Goal: Transaction & Acquisition: Obtain resource

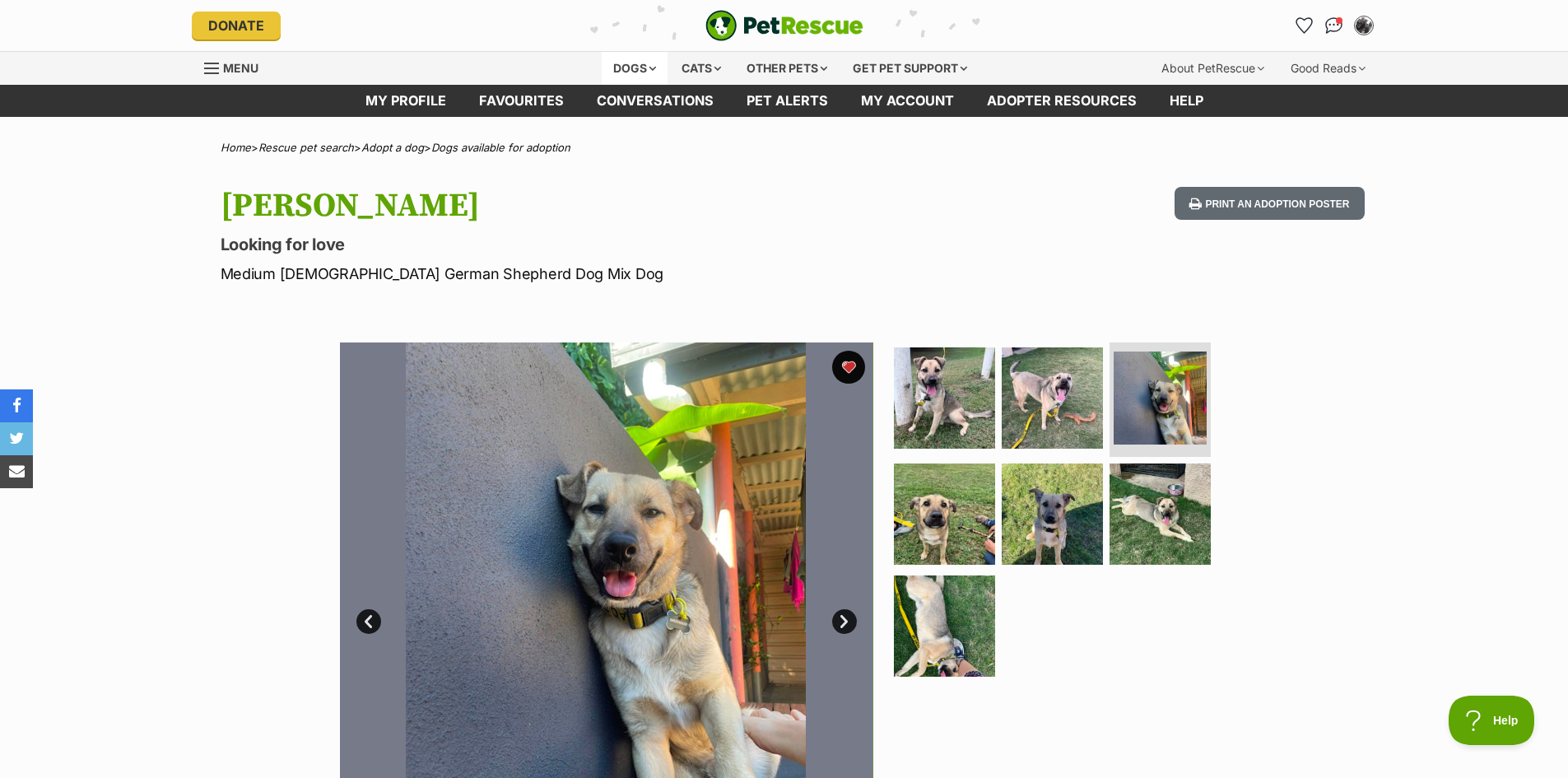
click at [622, 65] on div "Dogs" at bounding box center [634, 68] width 66 height 33
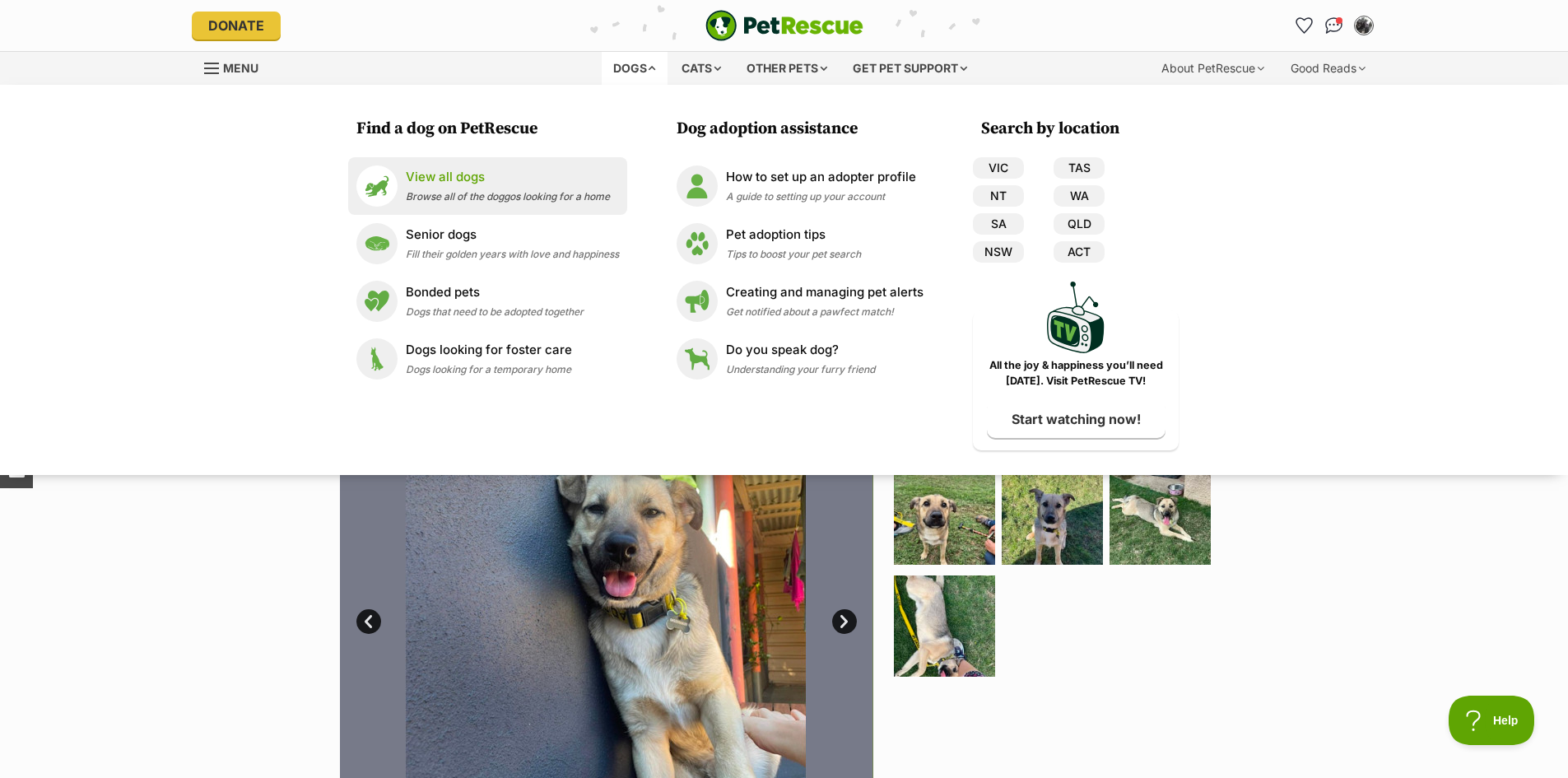
click at [462, 175] on p "View all dogs" at bounding box center [508, 177] width 205 height 19
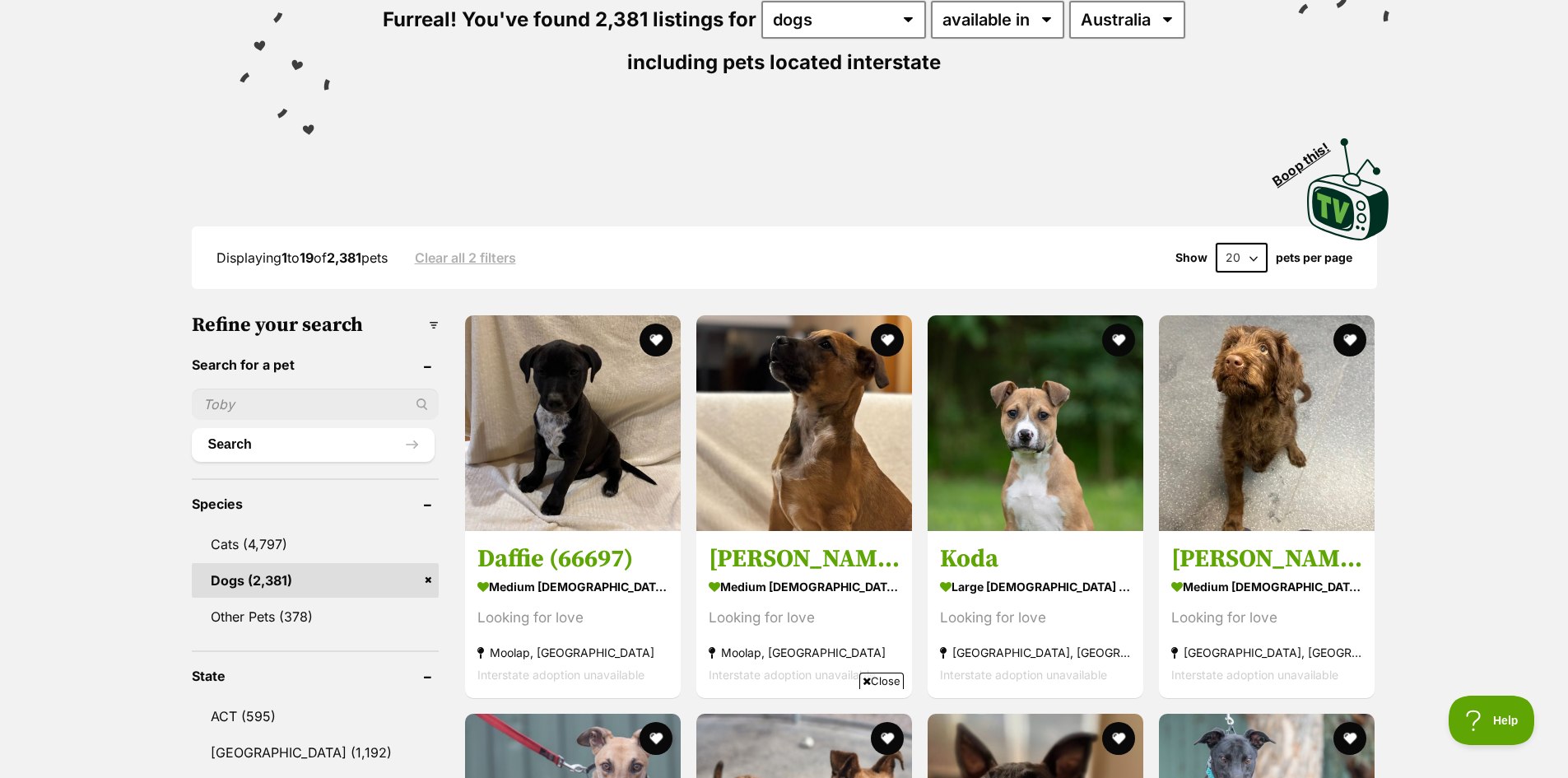
scroll to position [247, 0]
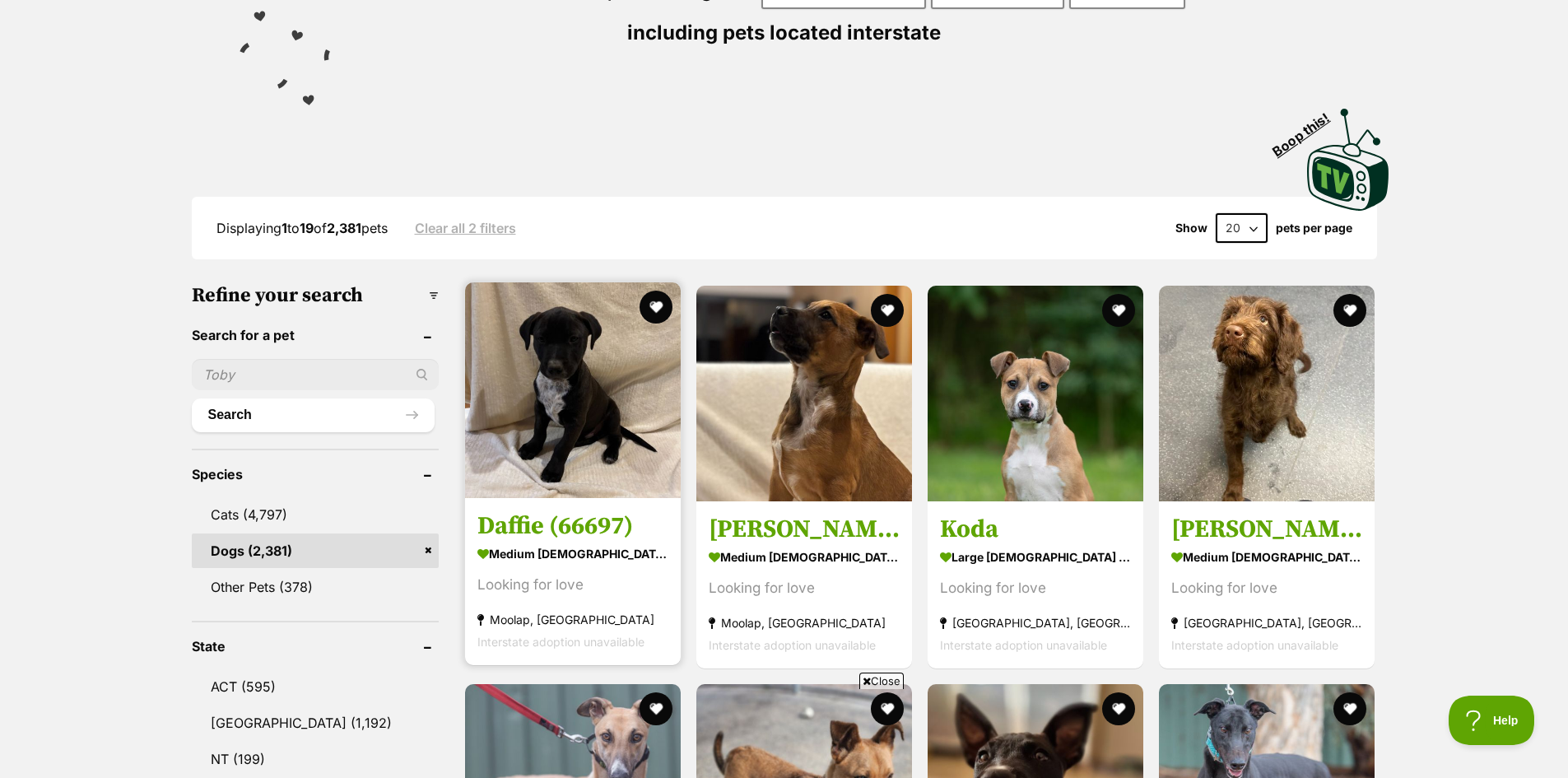
click at [585, 362] on img at bounding box center [573, 389] width 216 height 216
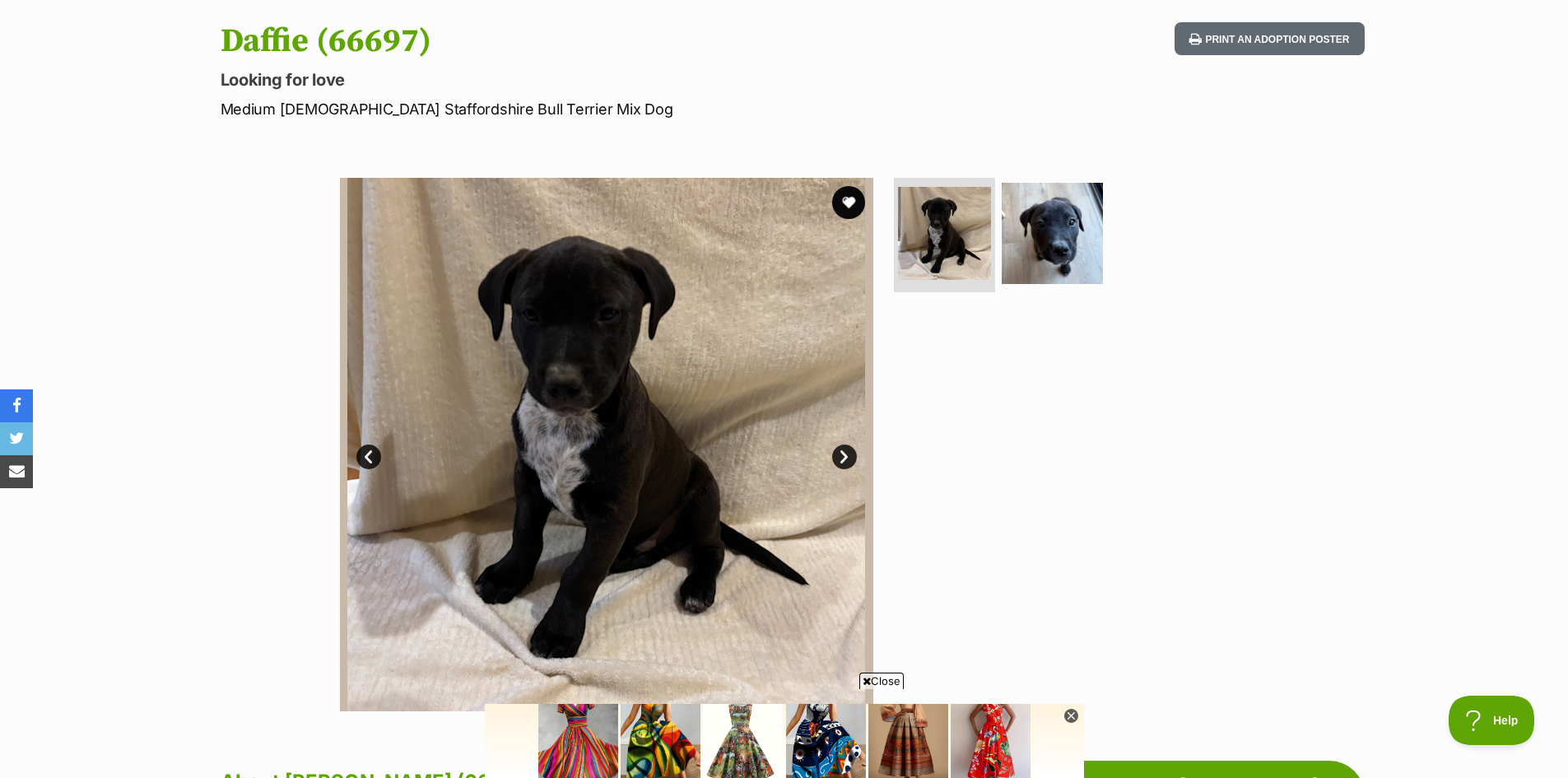
click at [843, 463] on link "Next" at bounding box center [844, 456] width 25 height 25
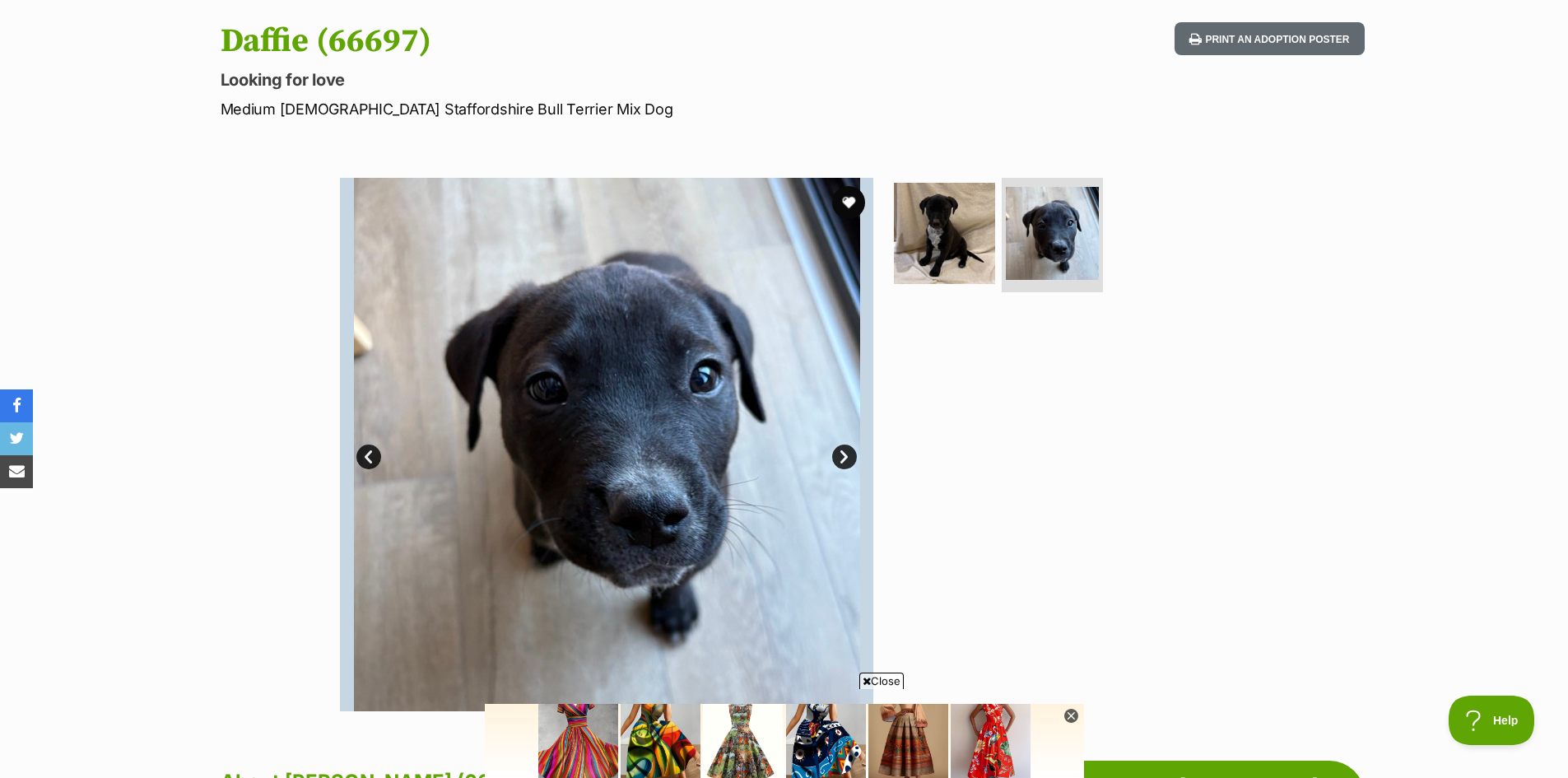
click at [843, 463] on link "Next" at bounding box center [844, 456] width 25 height 25
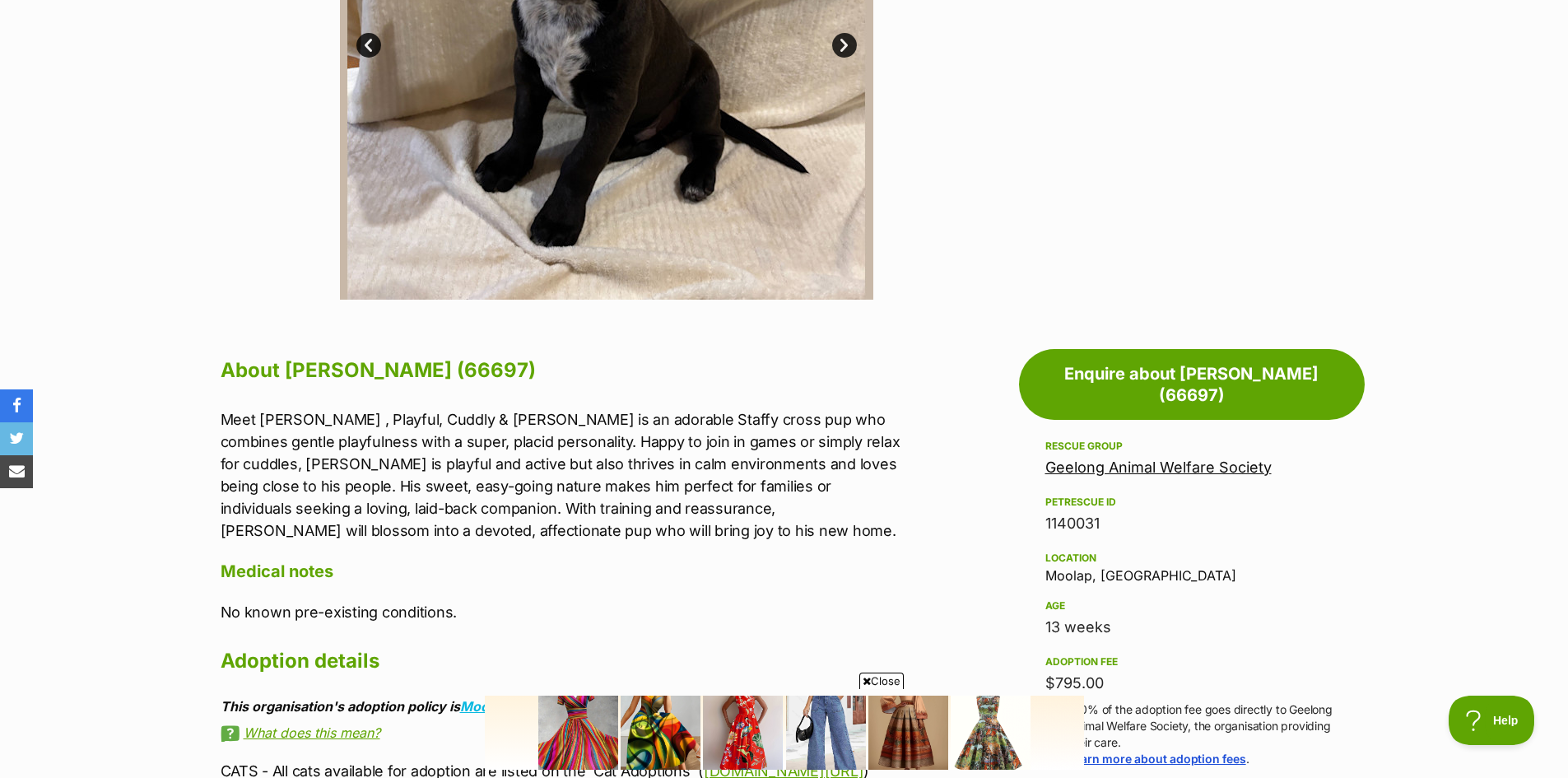
click at [1120, 458] on link "Geelong Animal Welfare Society" at bounding box center [1158, 467] width 226 height 17
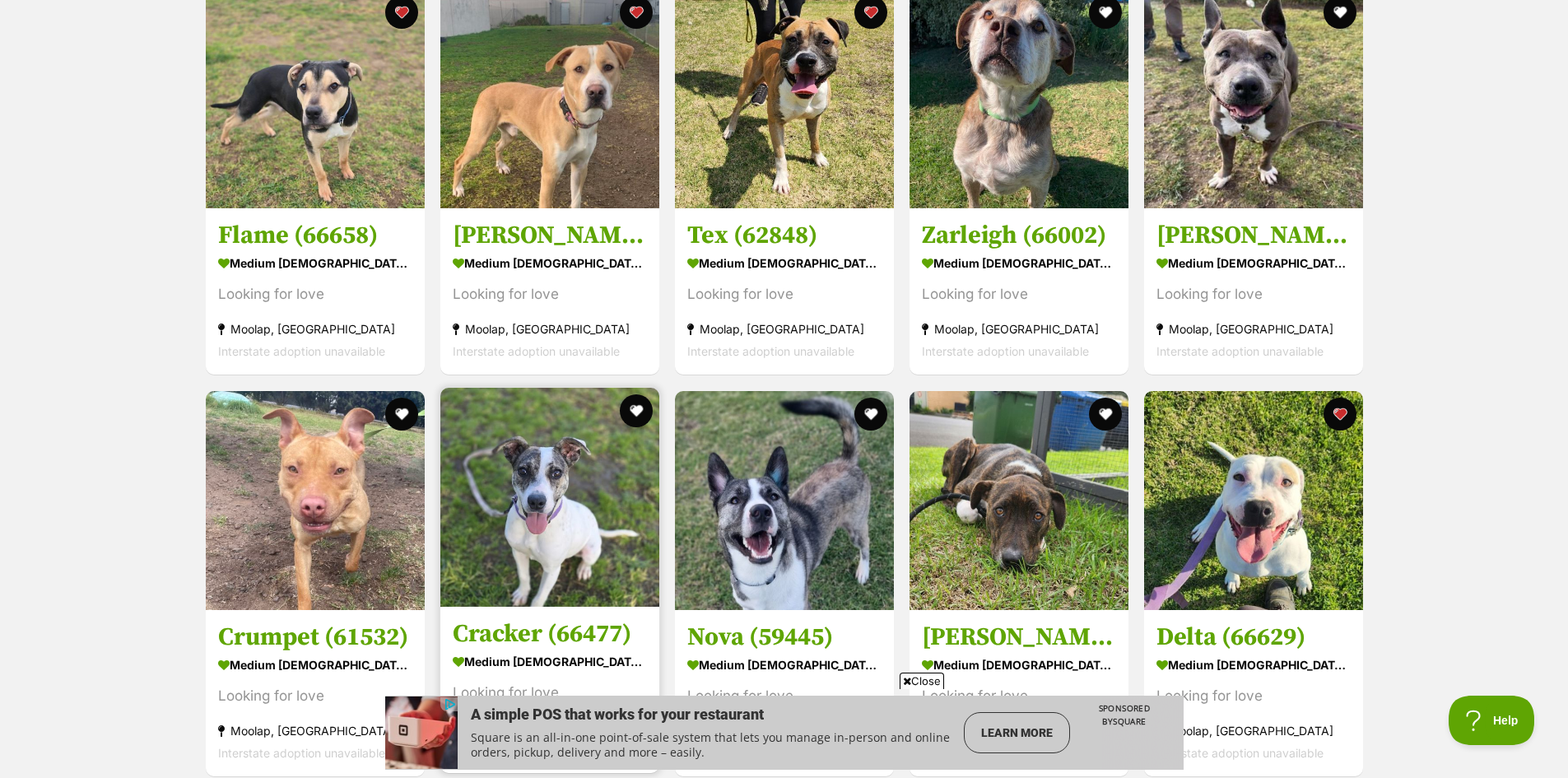
scroll to position [3705, 0]
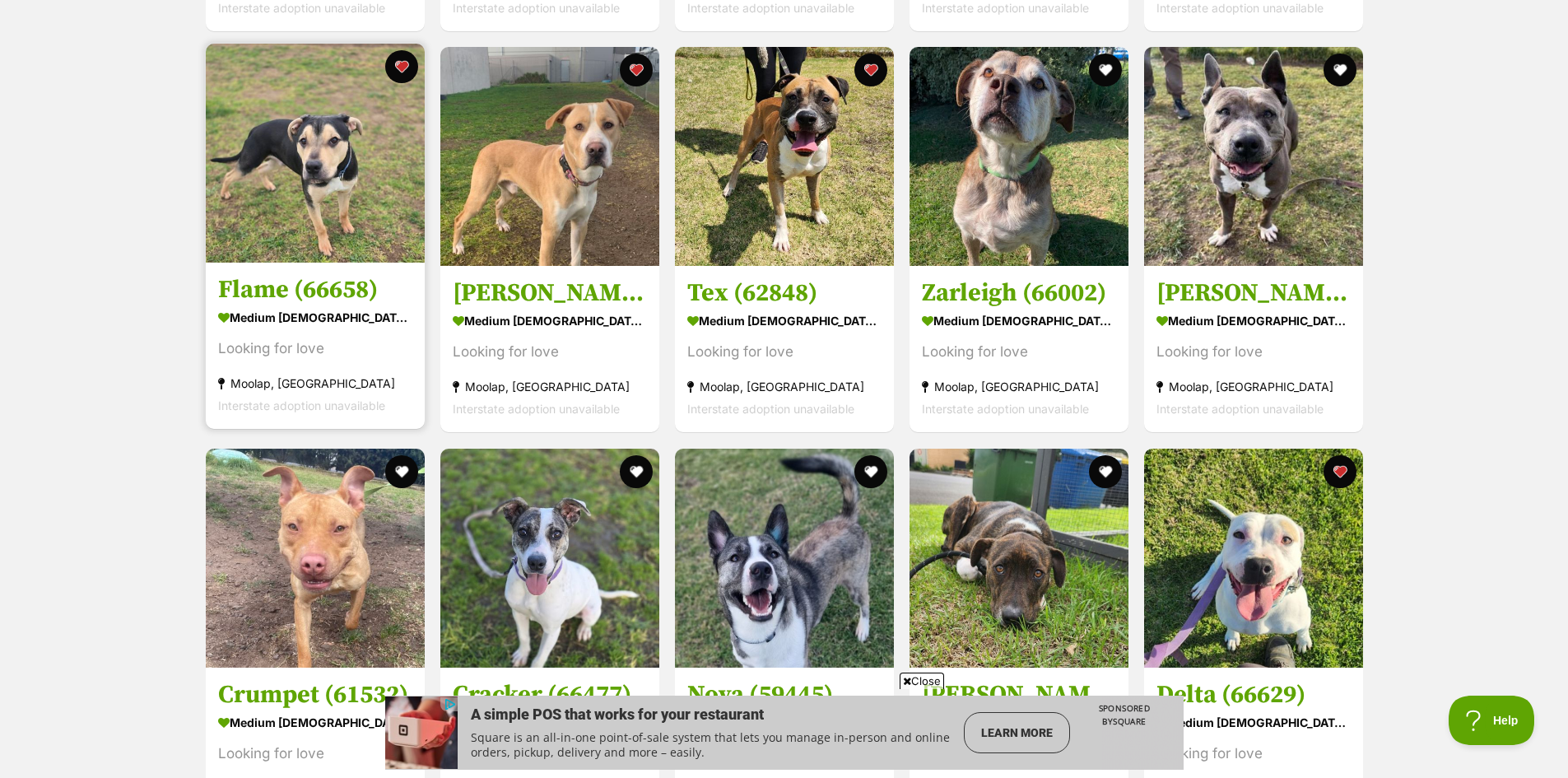
click at [340, 145] on img at bounding box center [315, 153] width 219 height 219
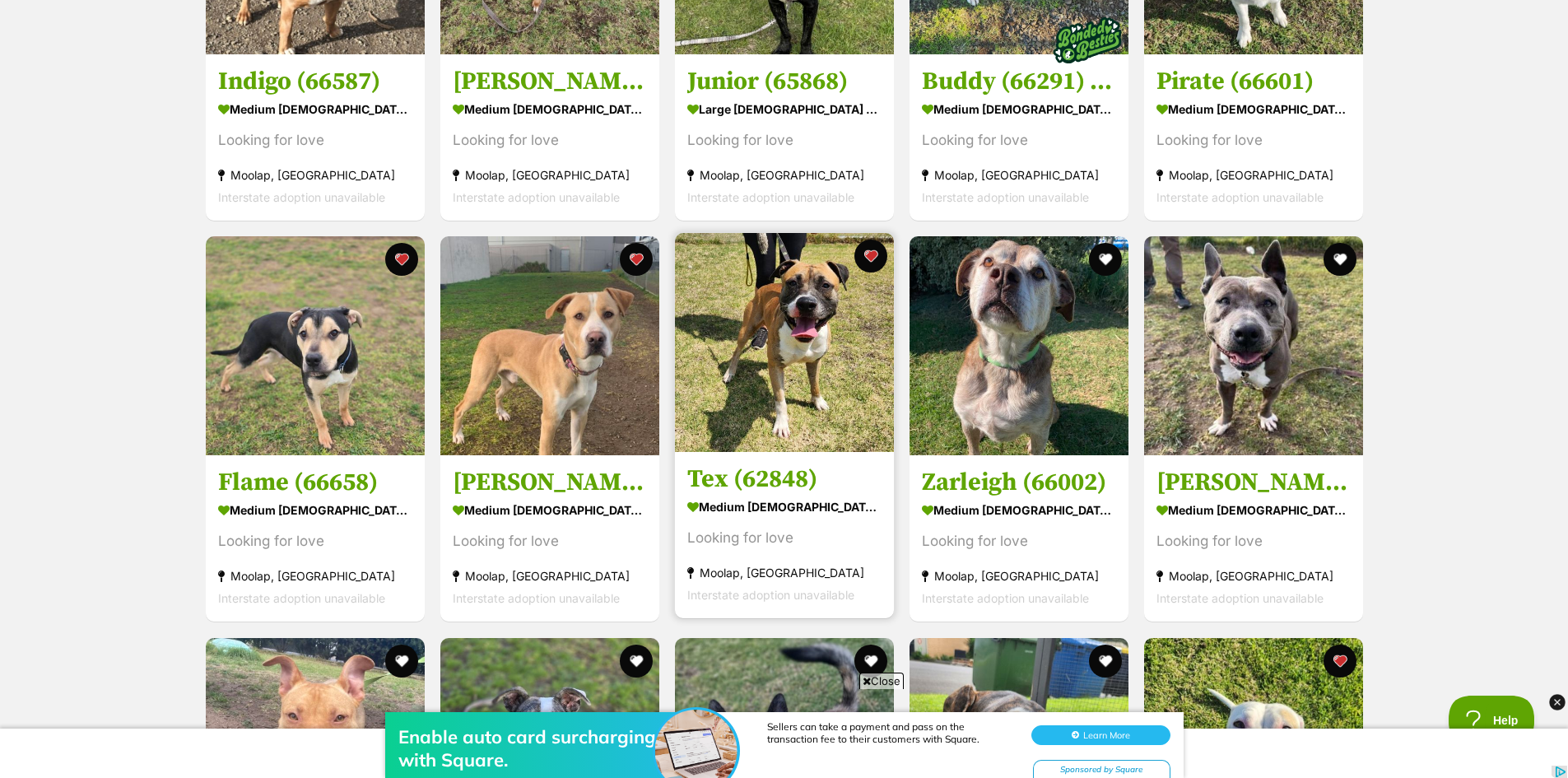
scroll to position [3128, 0]
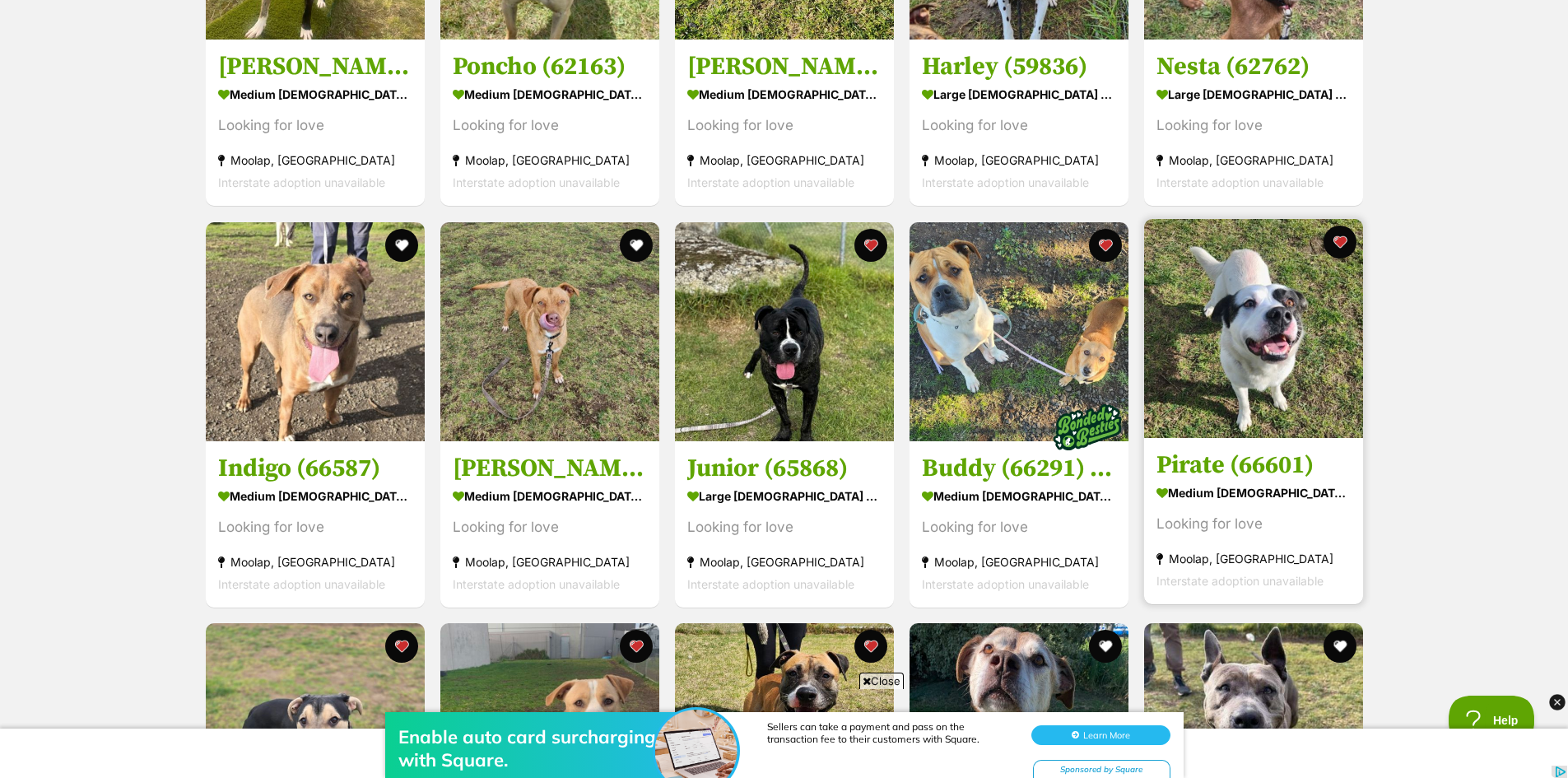
click at [1292, 340] on img at bounding box center [1253, 328] width 219 height 219
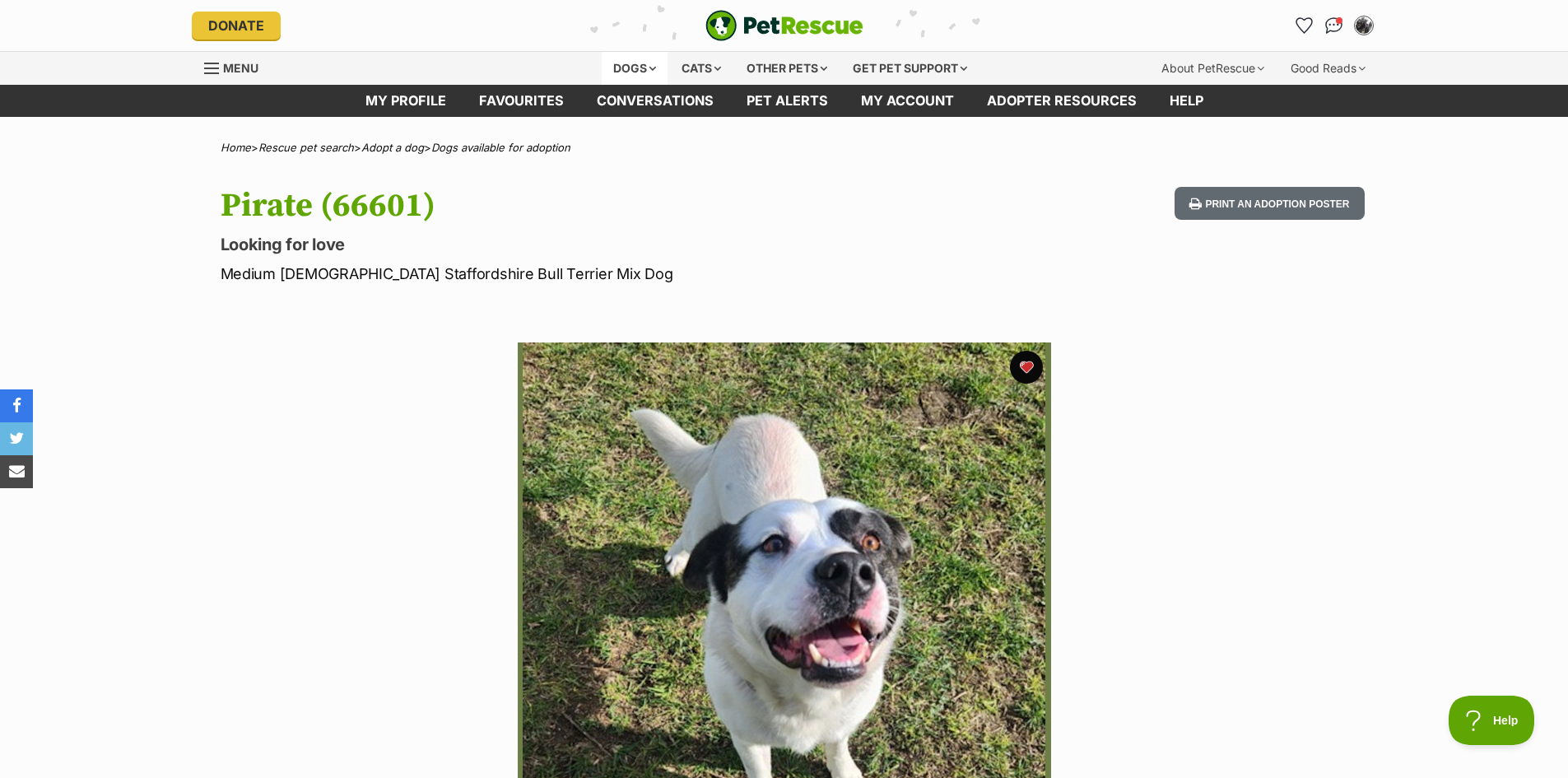
click at [623, 63] on div "Dogs" at bounding box center [634, 68] width 66 height 33
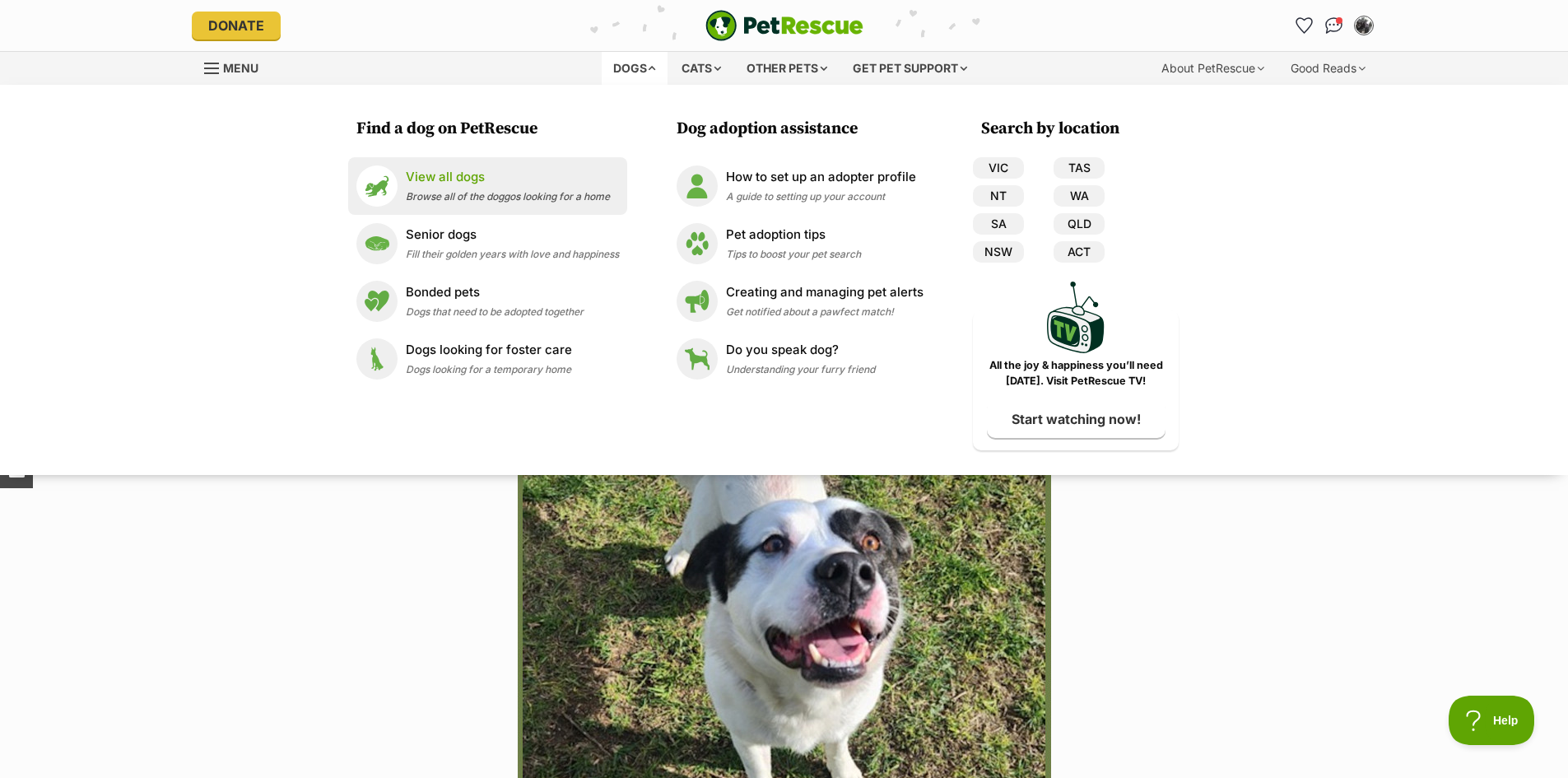
click at [444, 177] on p "View all dogs" at bounding box center [508, 177] width 205 height 19
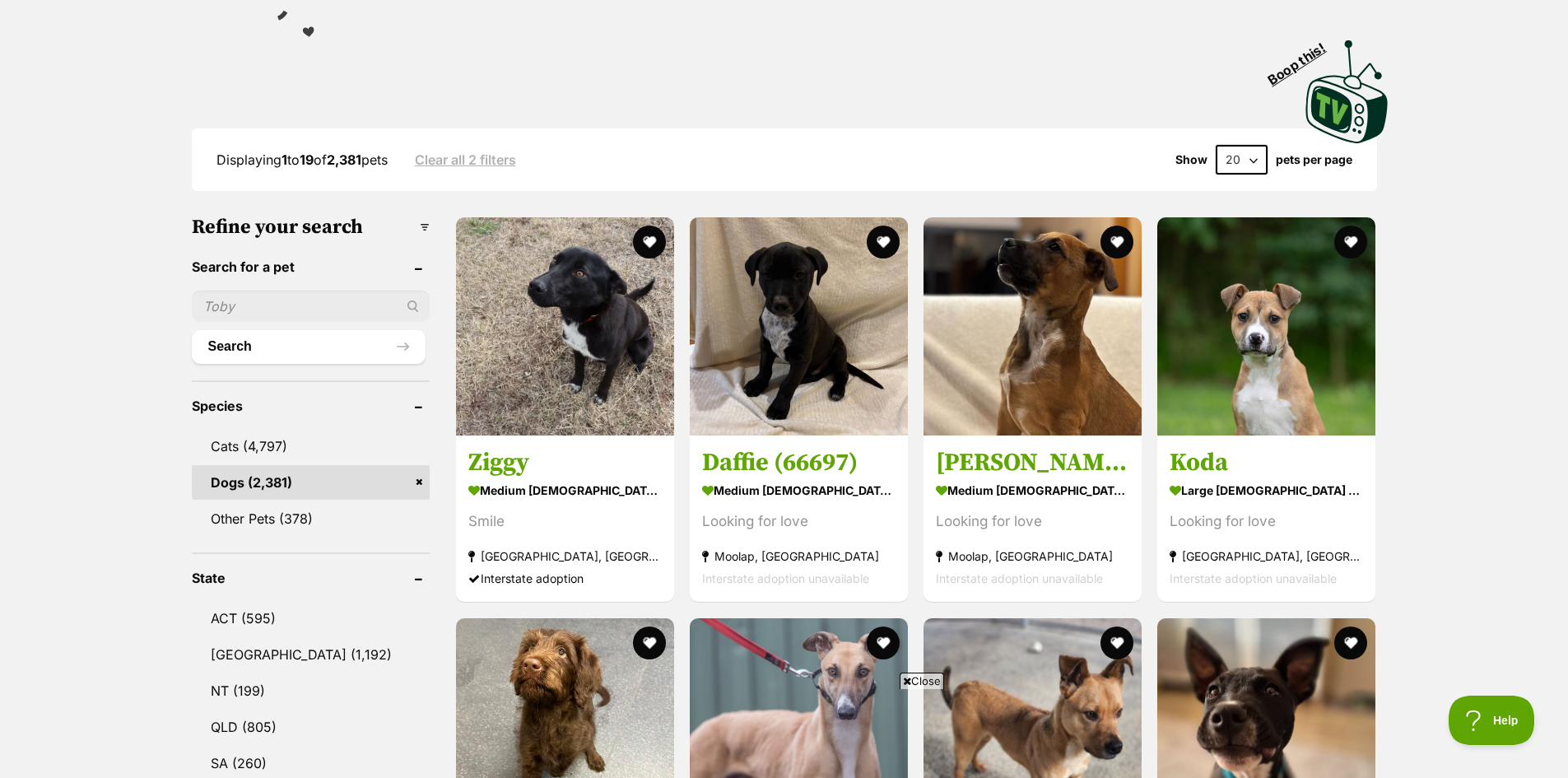
scroll to position [329, 0]
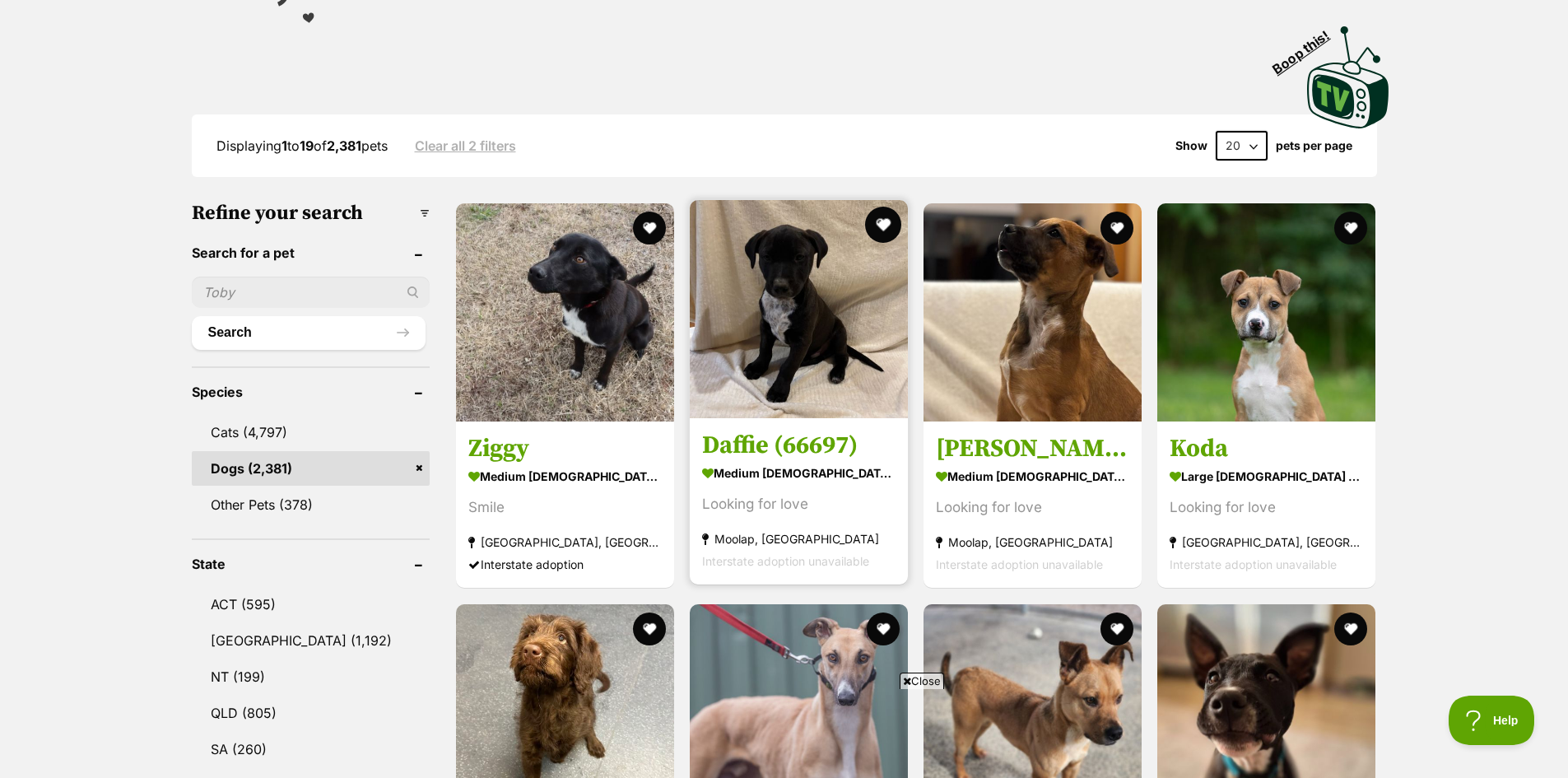
click at [879, 223] on button "favourite" at bounding box center [884, 224] width 36 height 36
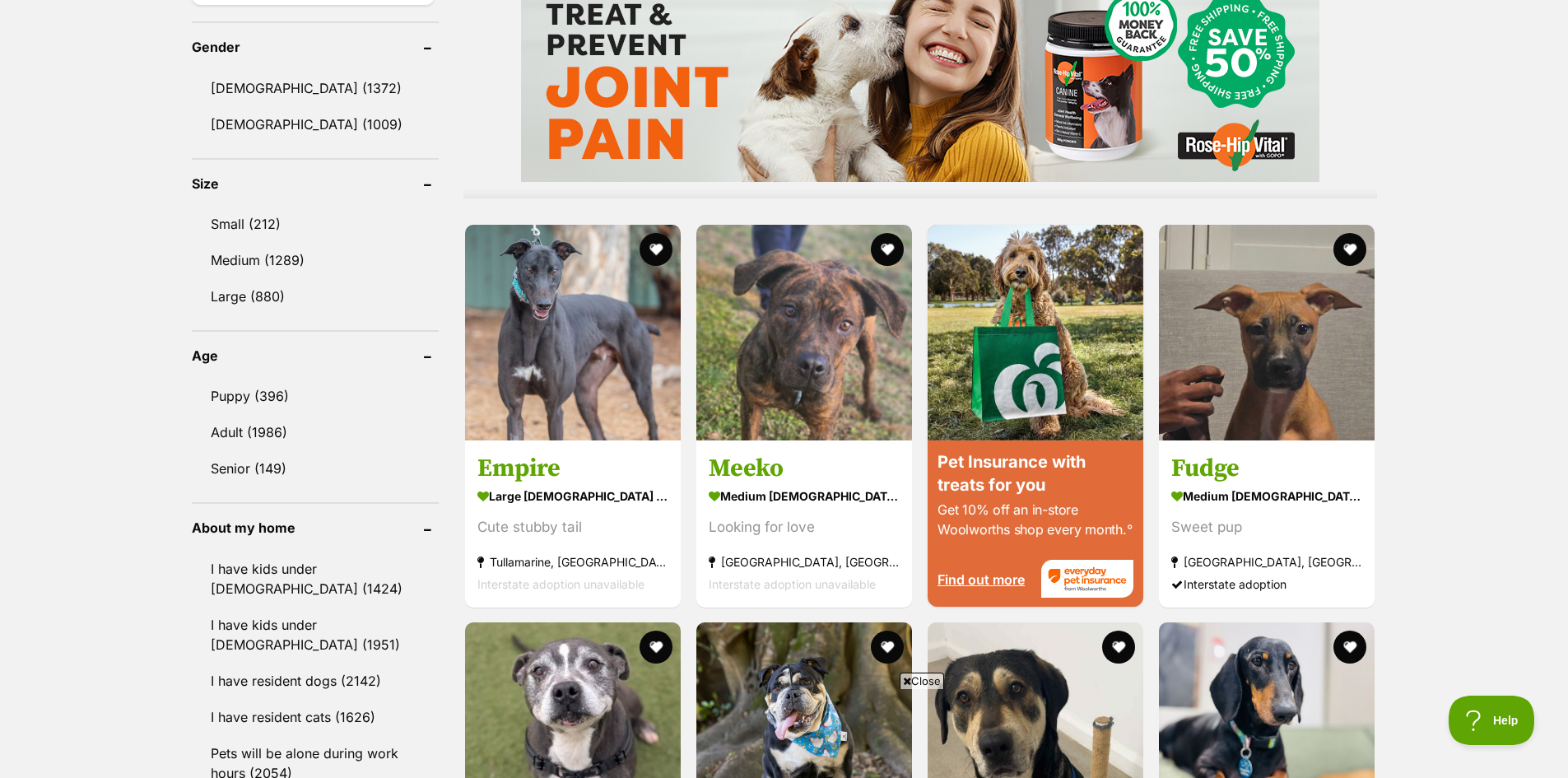
scroll to position [1400, 0]
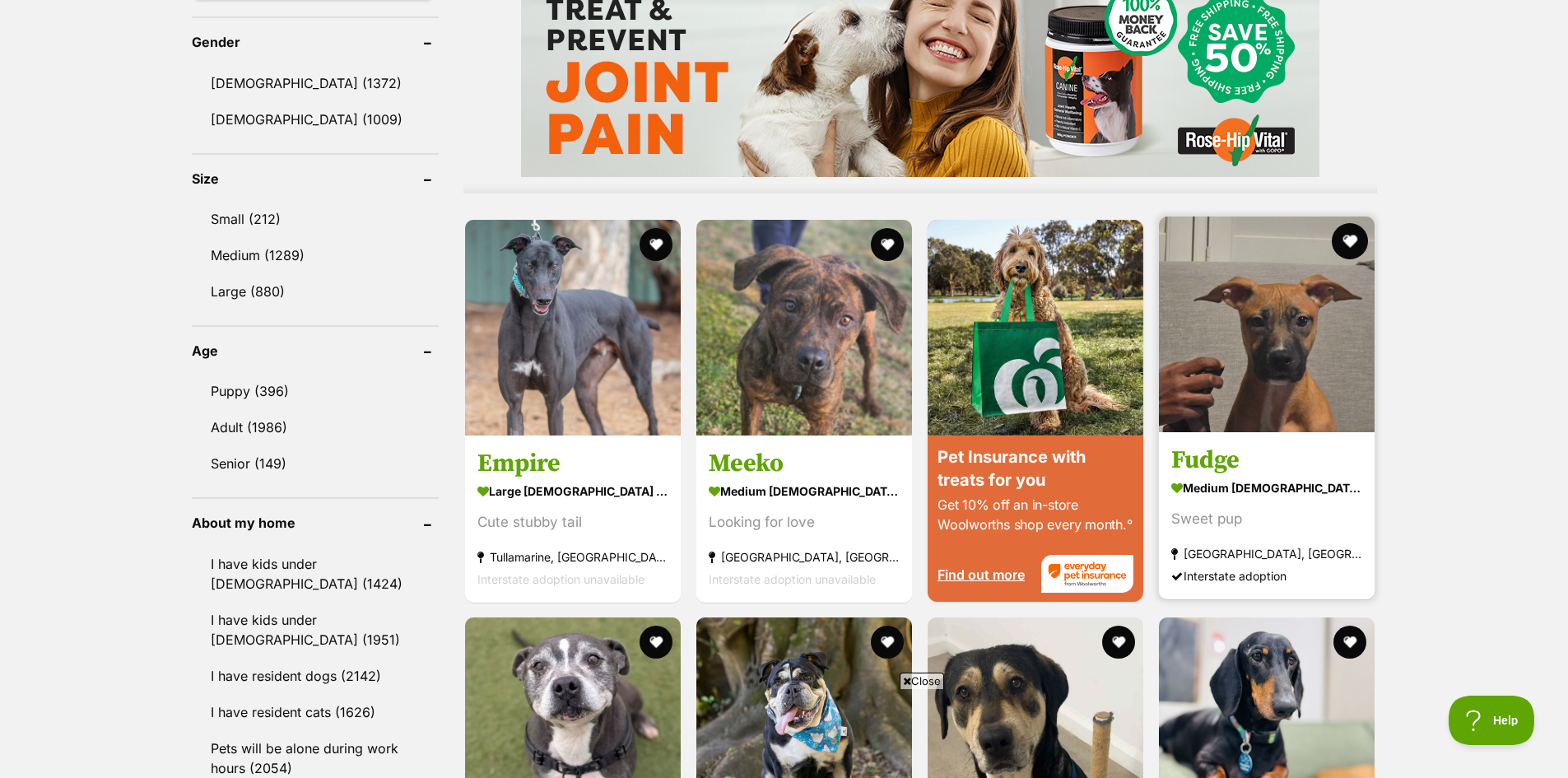
click at [1353, 241] on button "favourite" at bounding box center [1351, 242] width 36 height 36
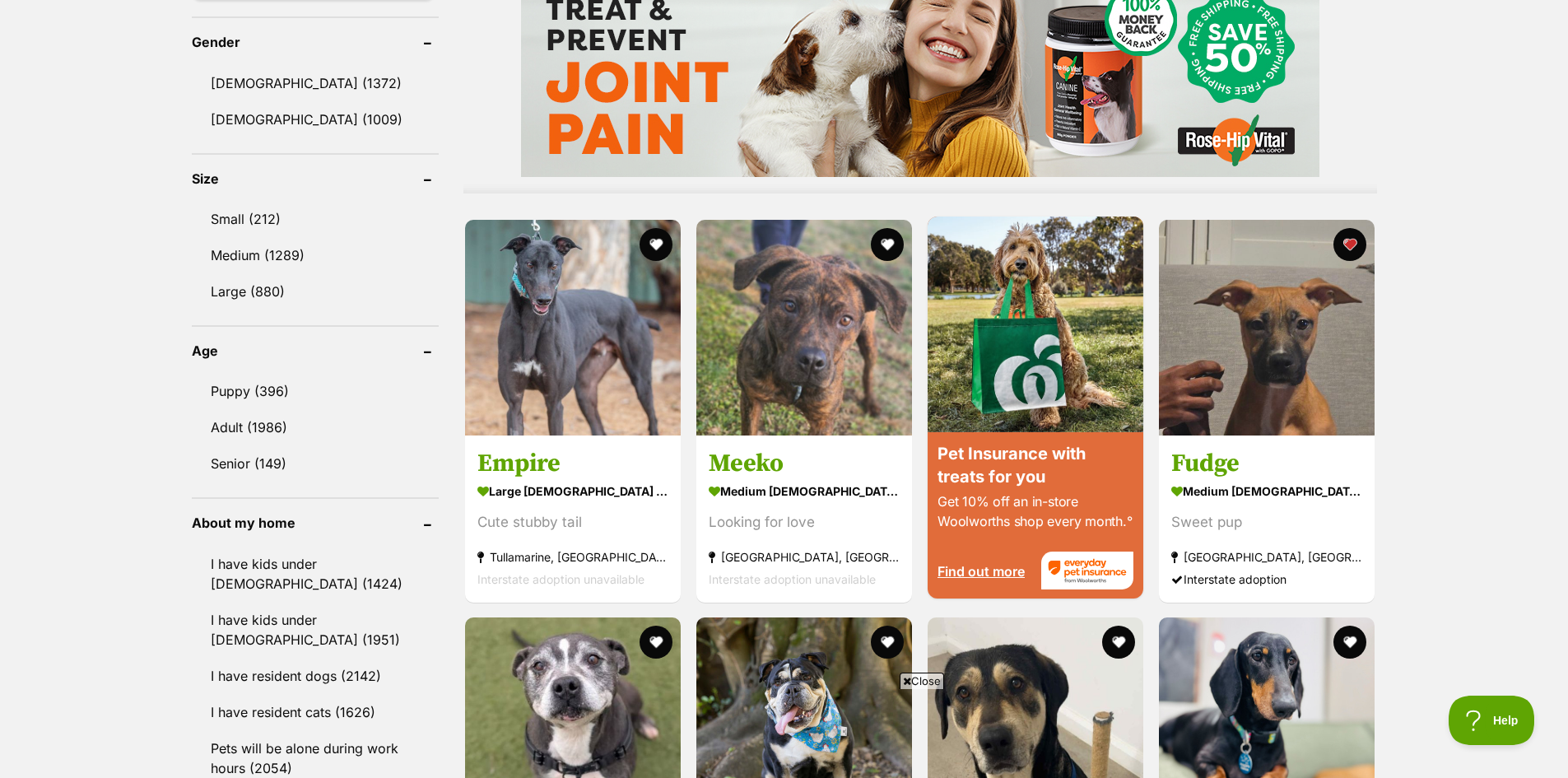
scroll to position [1729, 0]
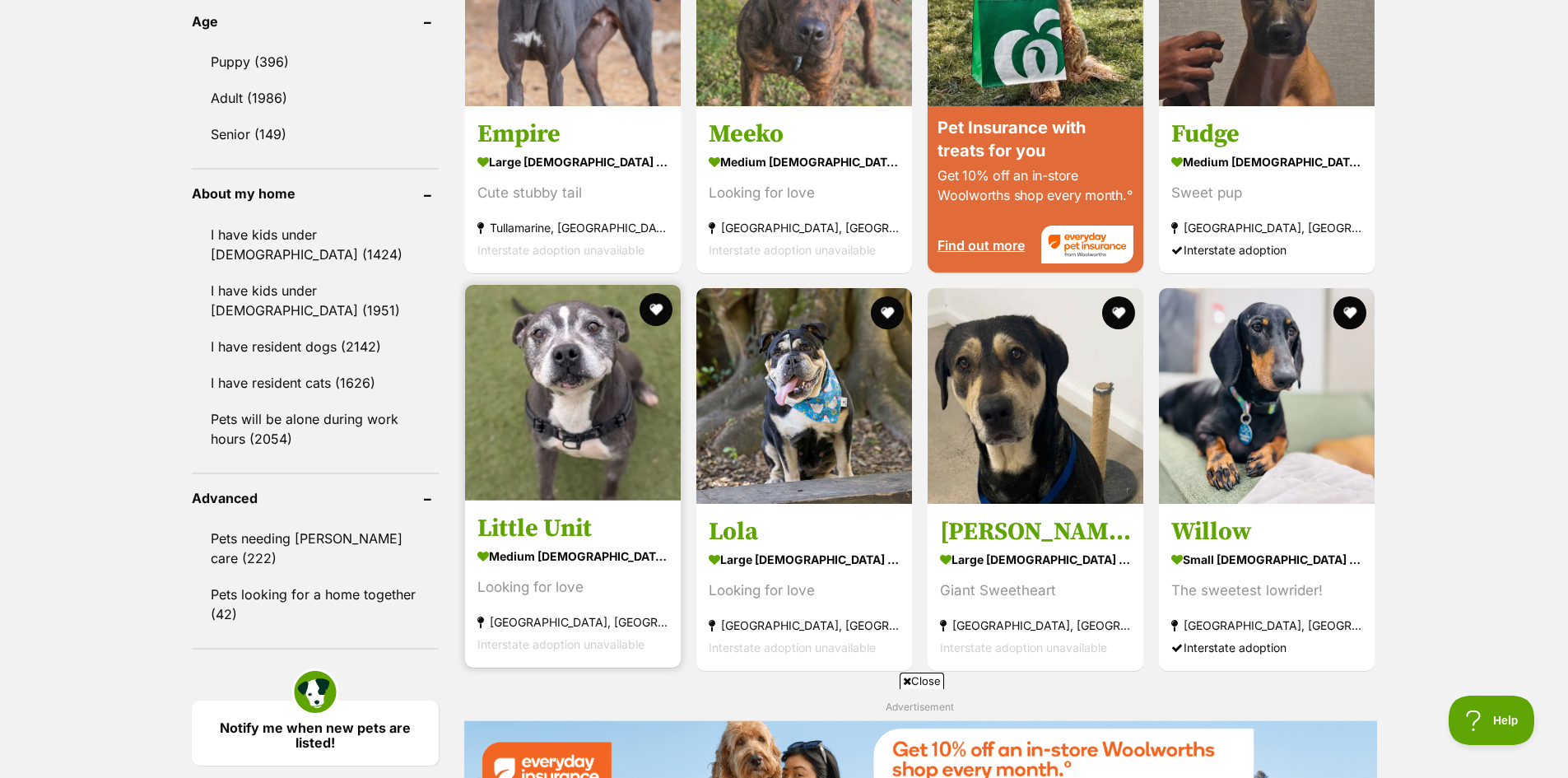
click at [600, 398] on img at bounding box center [573, 392] width 216 height 216
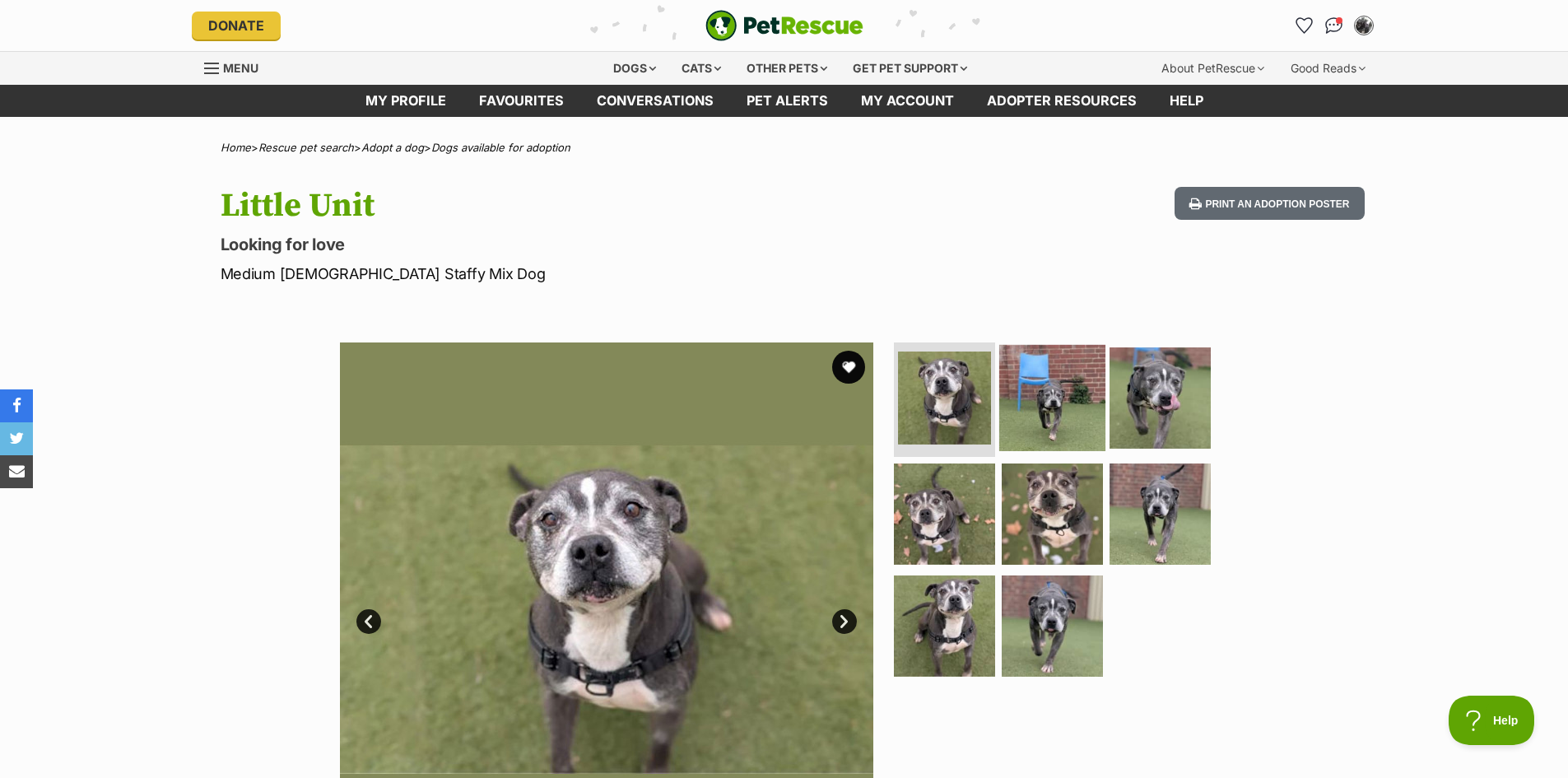
click at [1044, 408] on img at bounding box center [1053, 397] width 107 height 107
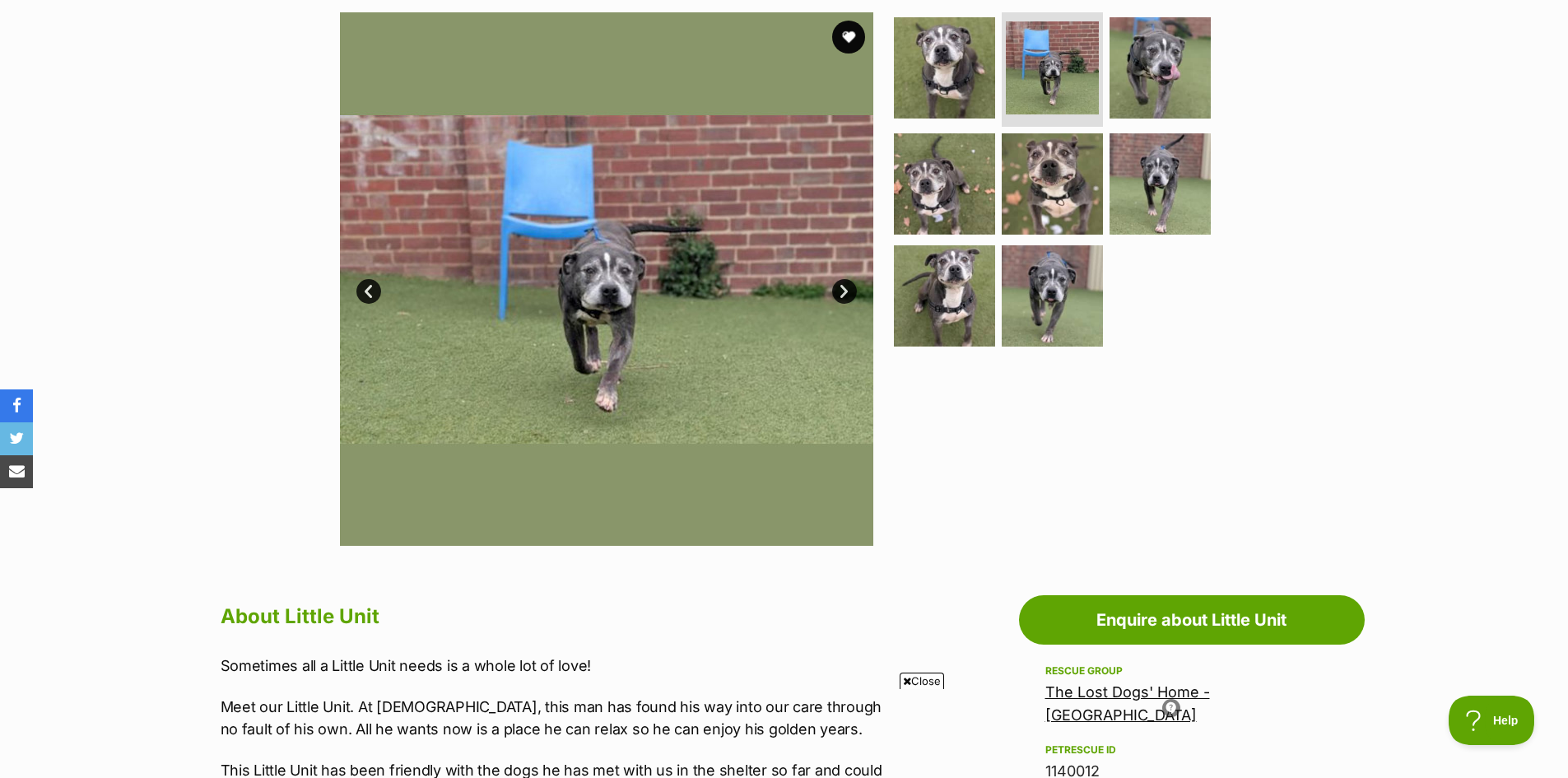
scroll to position [247, 0]
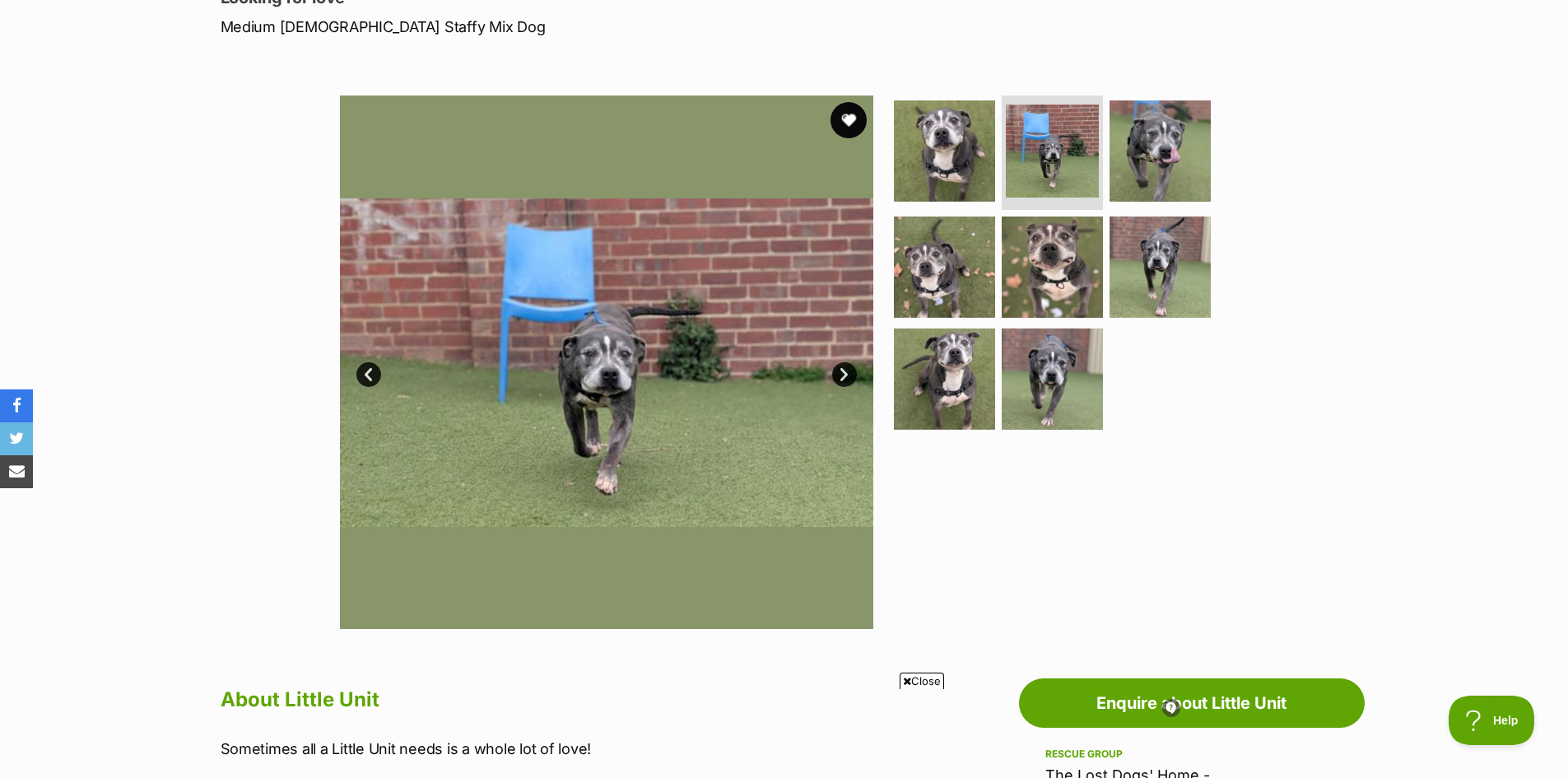
click at [846, 115] on button "favourite" at bounding box center [848, 120] width 36 height 36
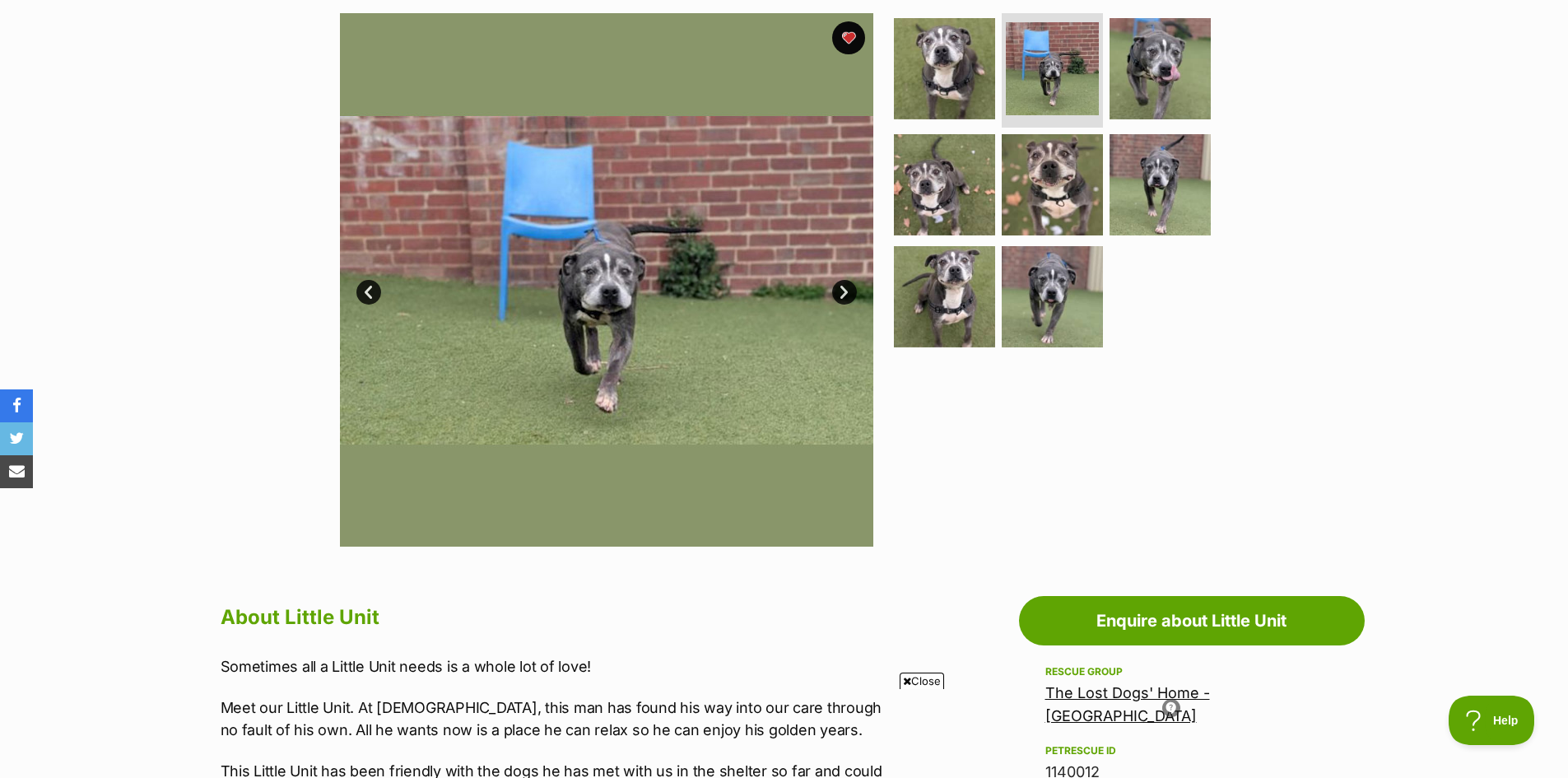
scroll to position [659, 0]
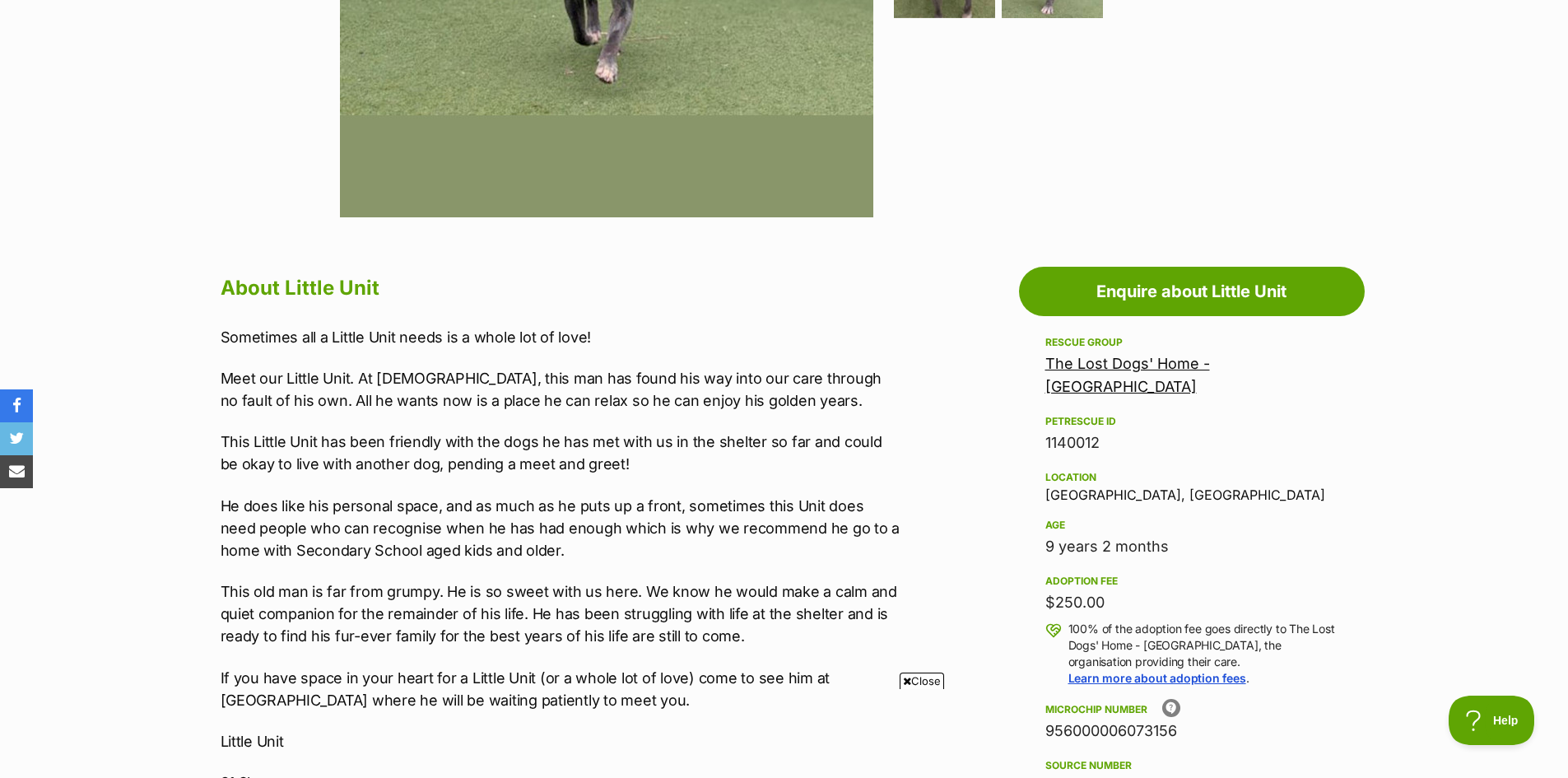
click at [1210, 364] on link "The Lost Dogs' Home - North Melbourne" at bounding box center [1128, 375] width 165 height 40
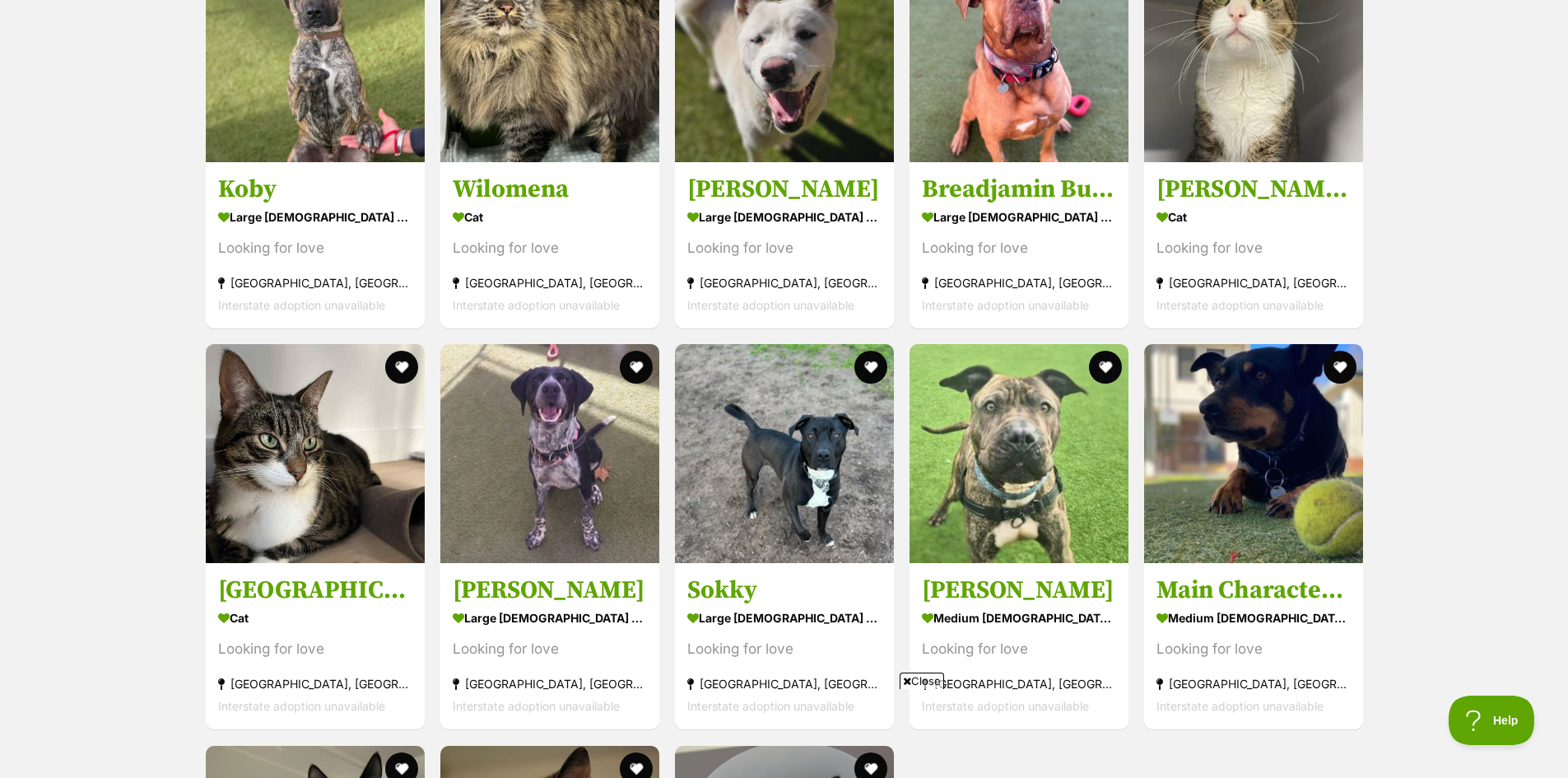
scroll to position [5022, 0]
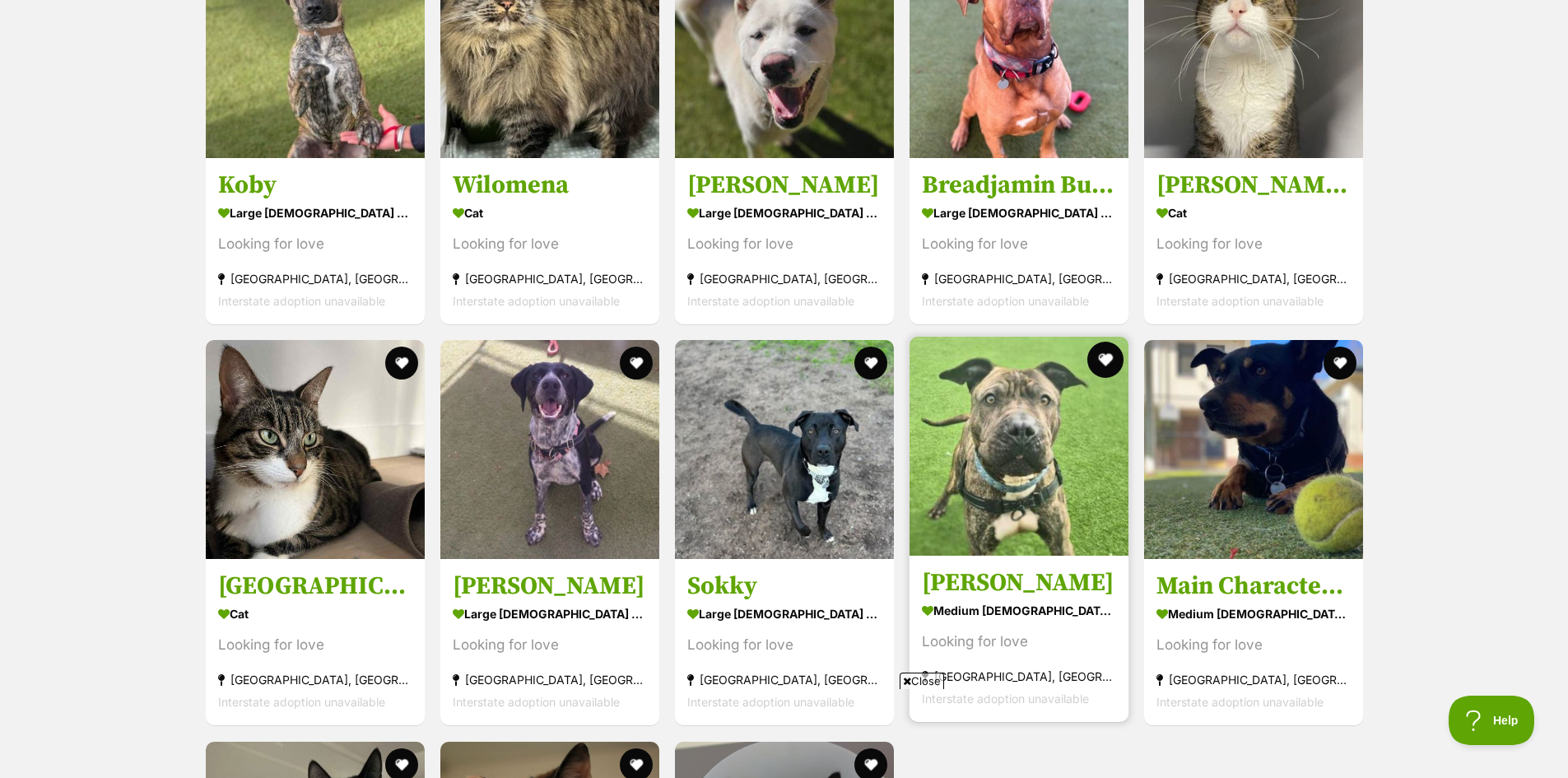
click at [1108, 359] on button "favourite" at bounding box center [1106, 359] width 36 height 36
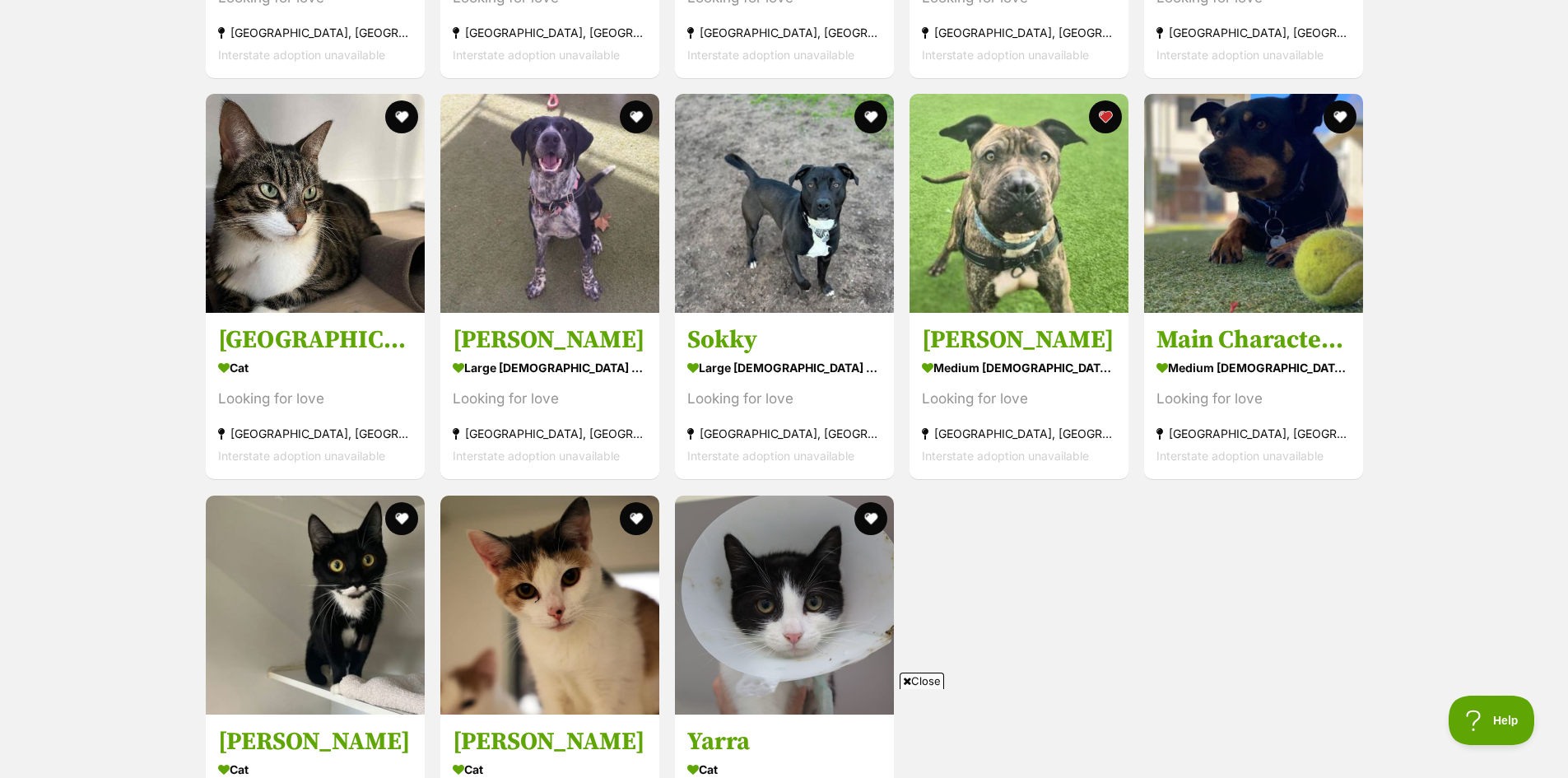
scroll to position [5269, 0]
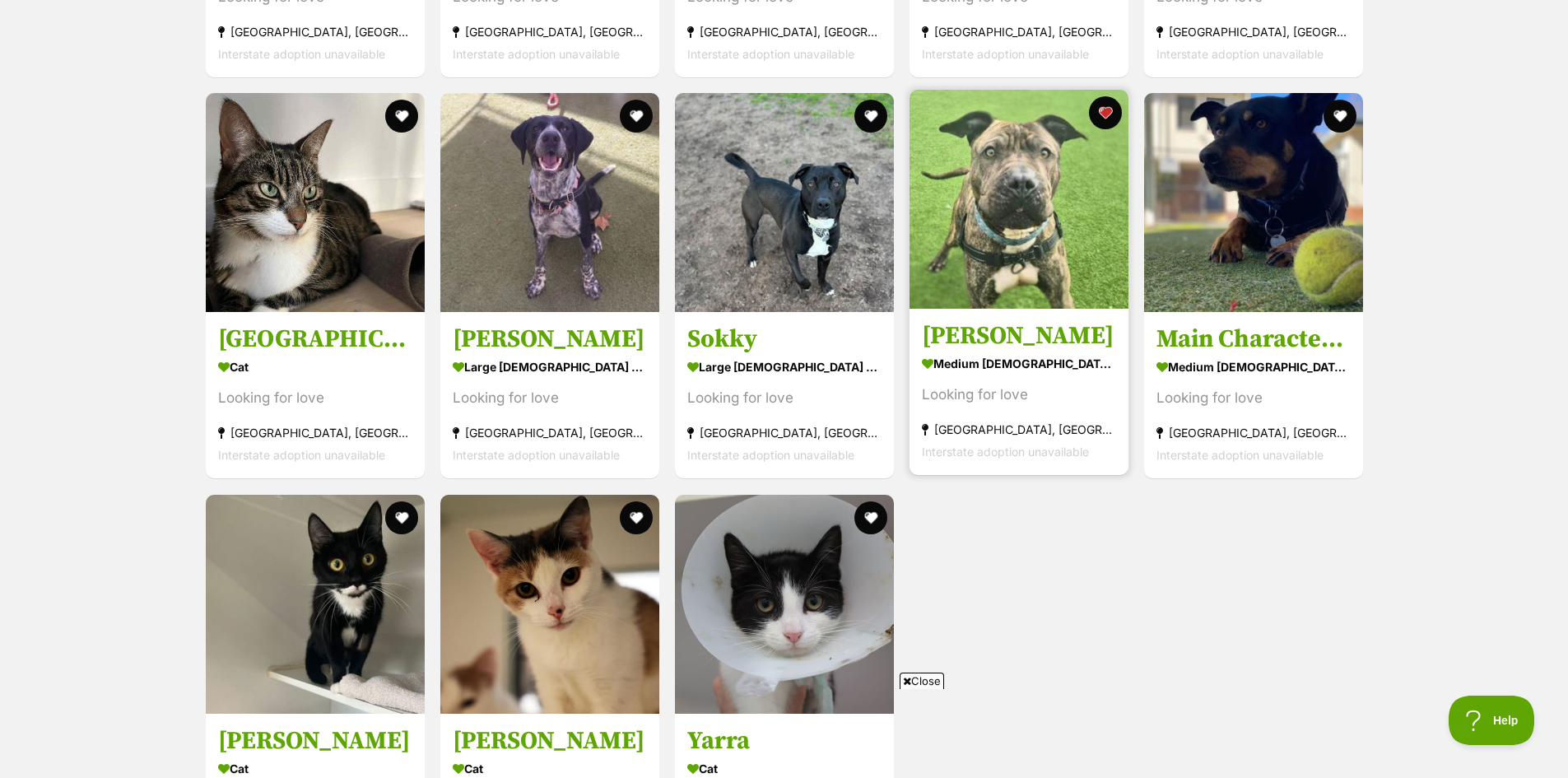
click at [1044, 222] on img at bounding box center [1019, 199] width 219 height 219
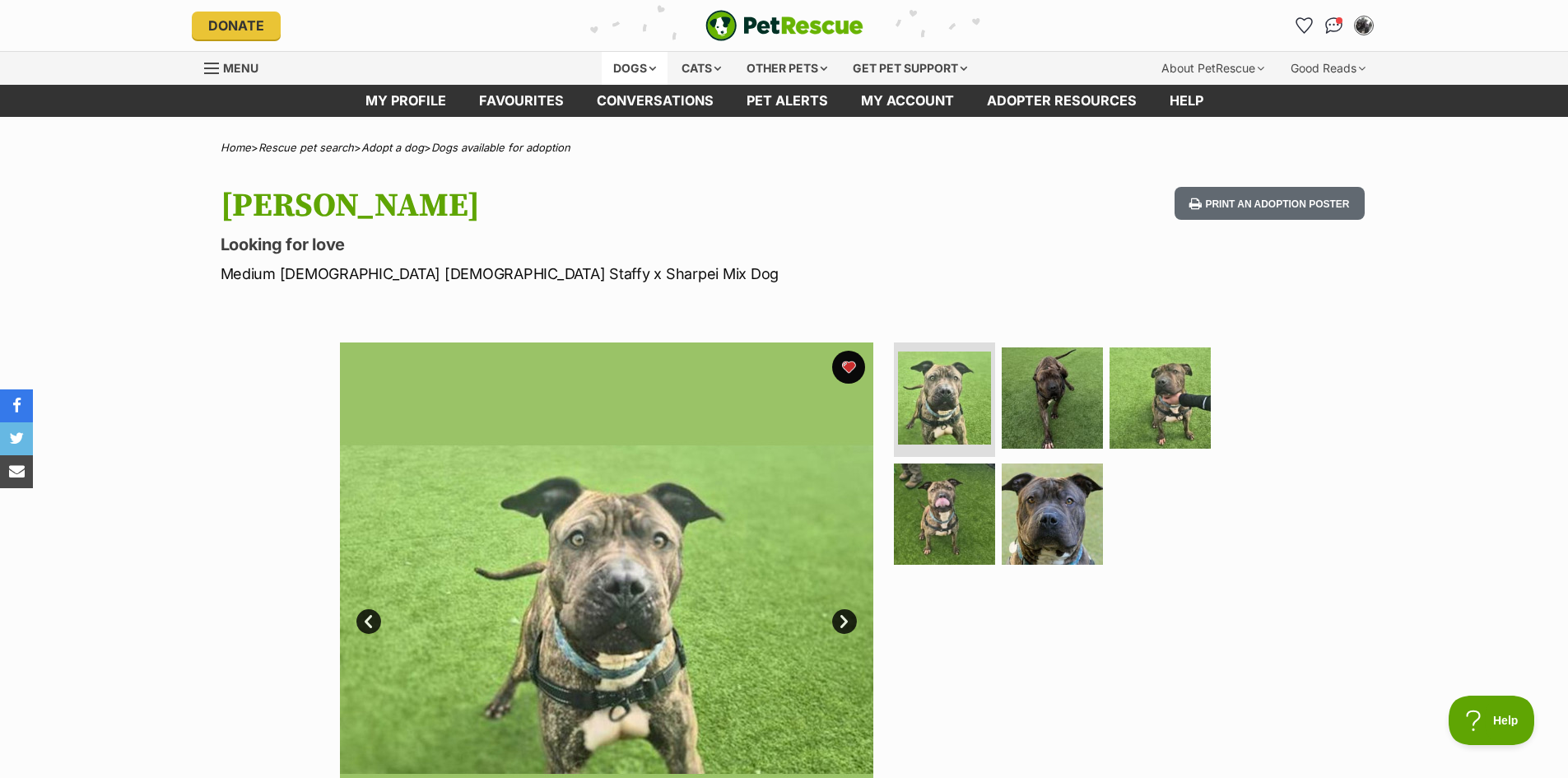
click at [634, 69] on div "Dogs" at bounding box center [634, 68] width 66 height 33
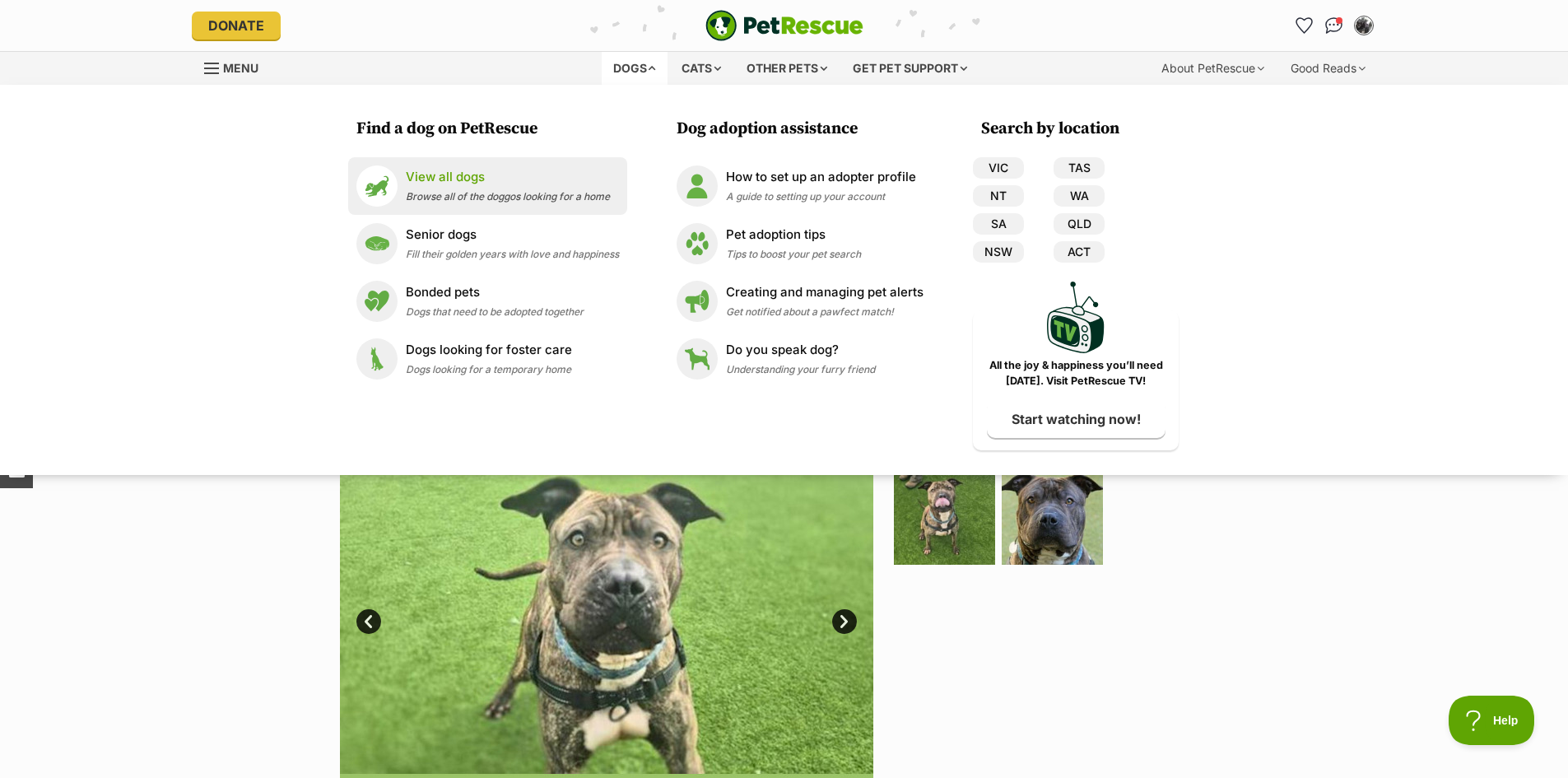
click at [445, 178] on p "View all dogs" at bounding box center [508, 177] width 205 height 19
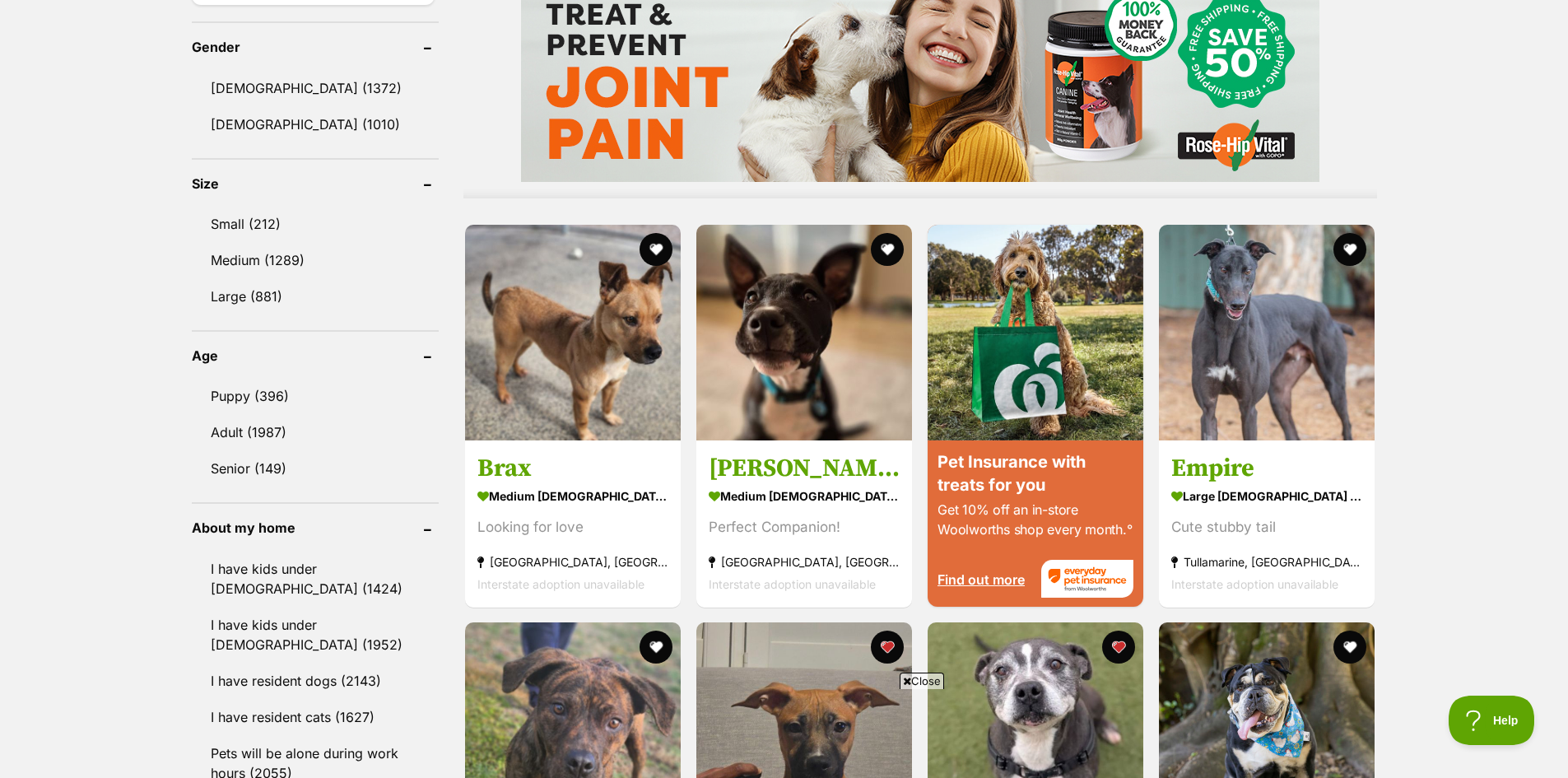
scroll to position [1400, 0]
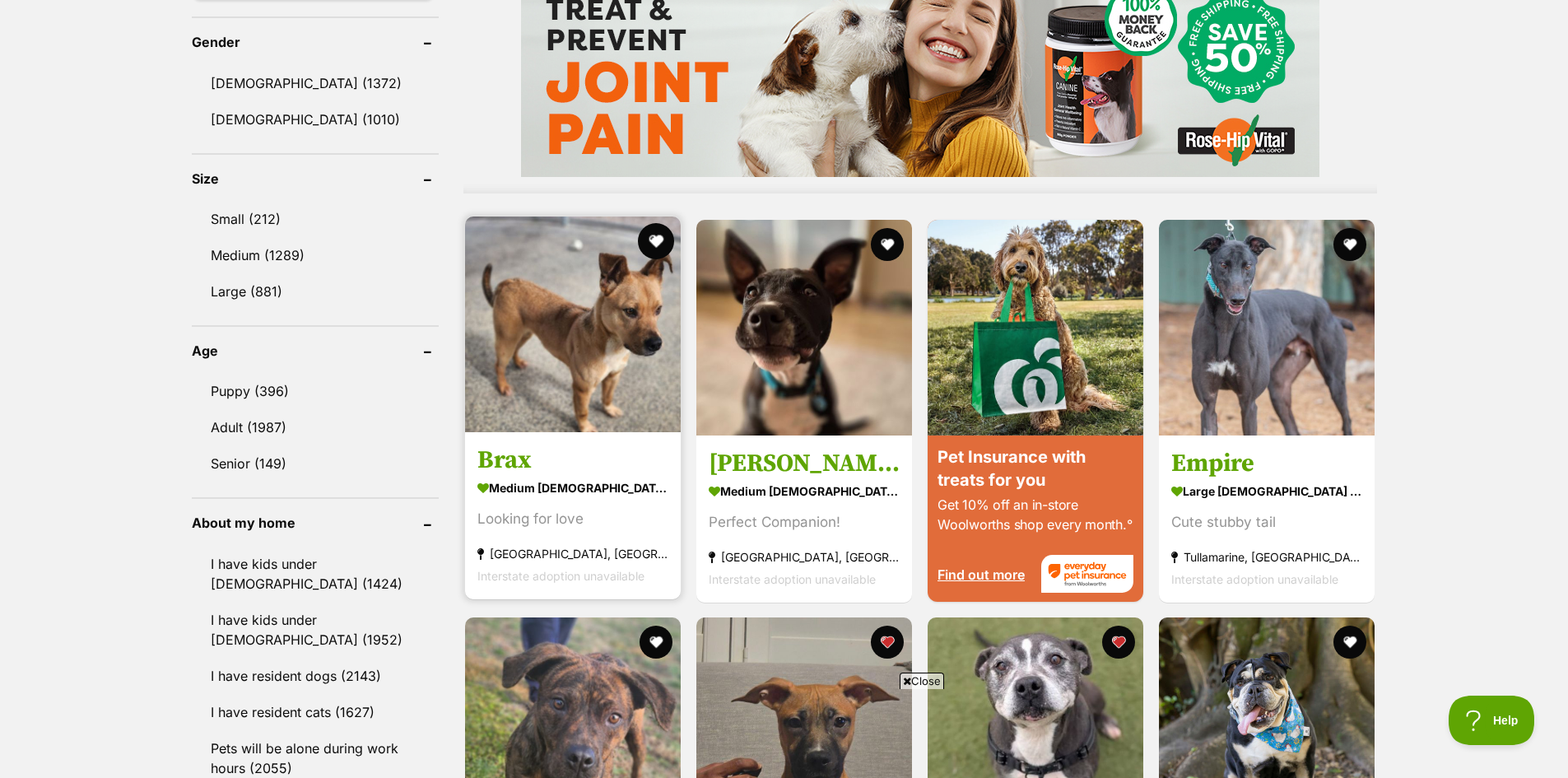
click at [658, 237] on button "favourite" at bounding box center [656, 242] width 36 height 36
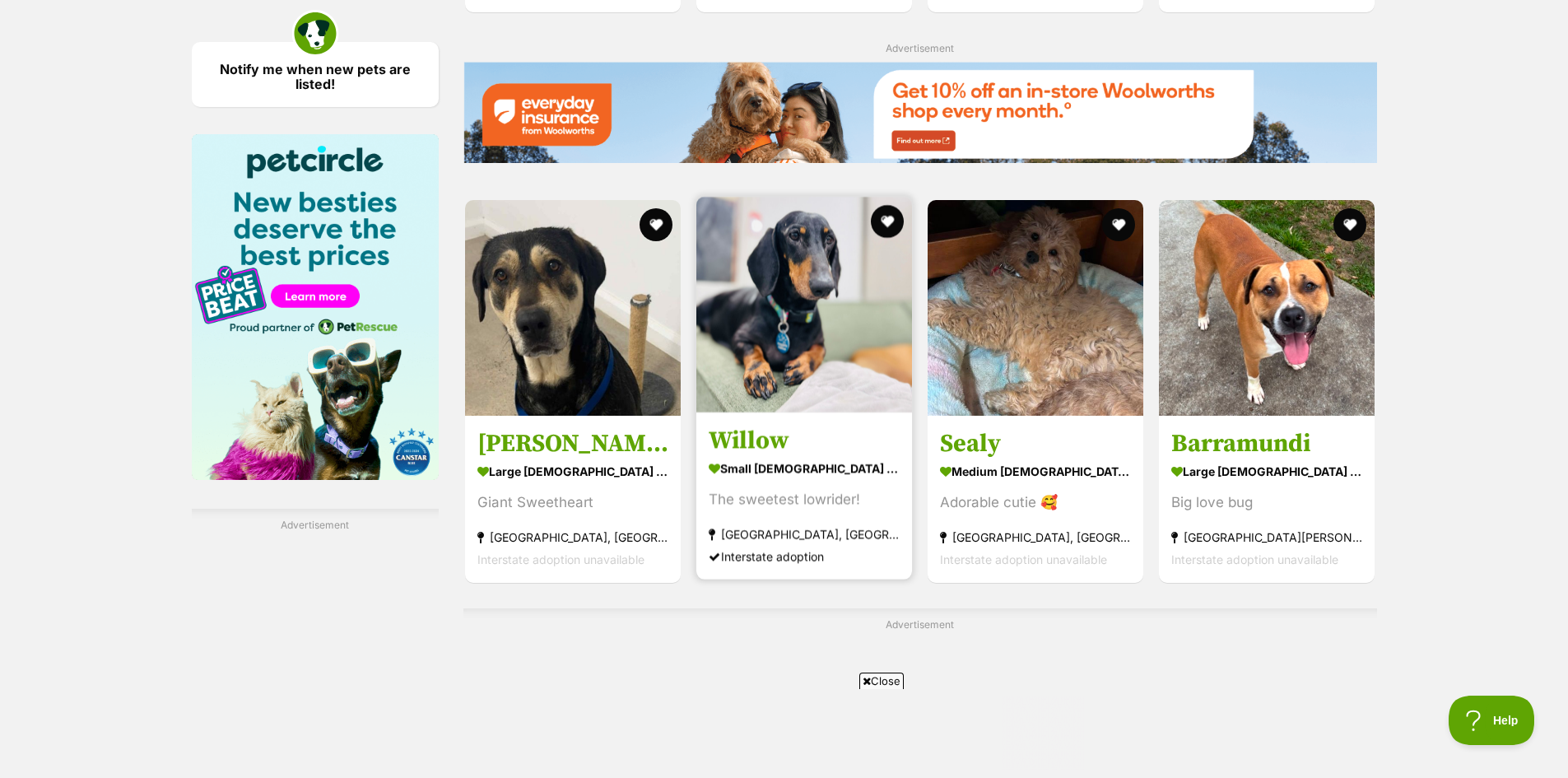
scroll to position [0, 0]
click at [780, 300] on img at bounding box center [804, 304] width 216 height 216
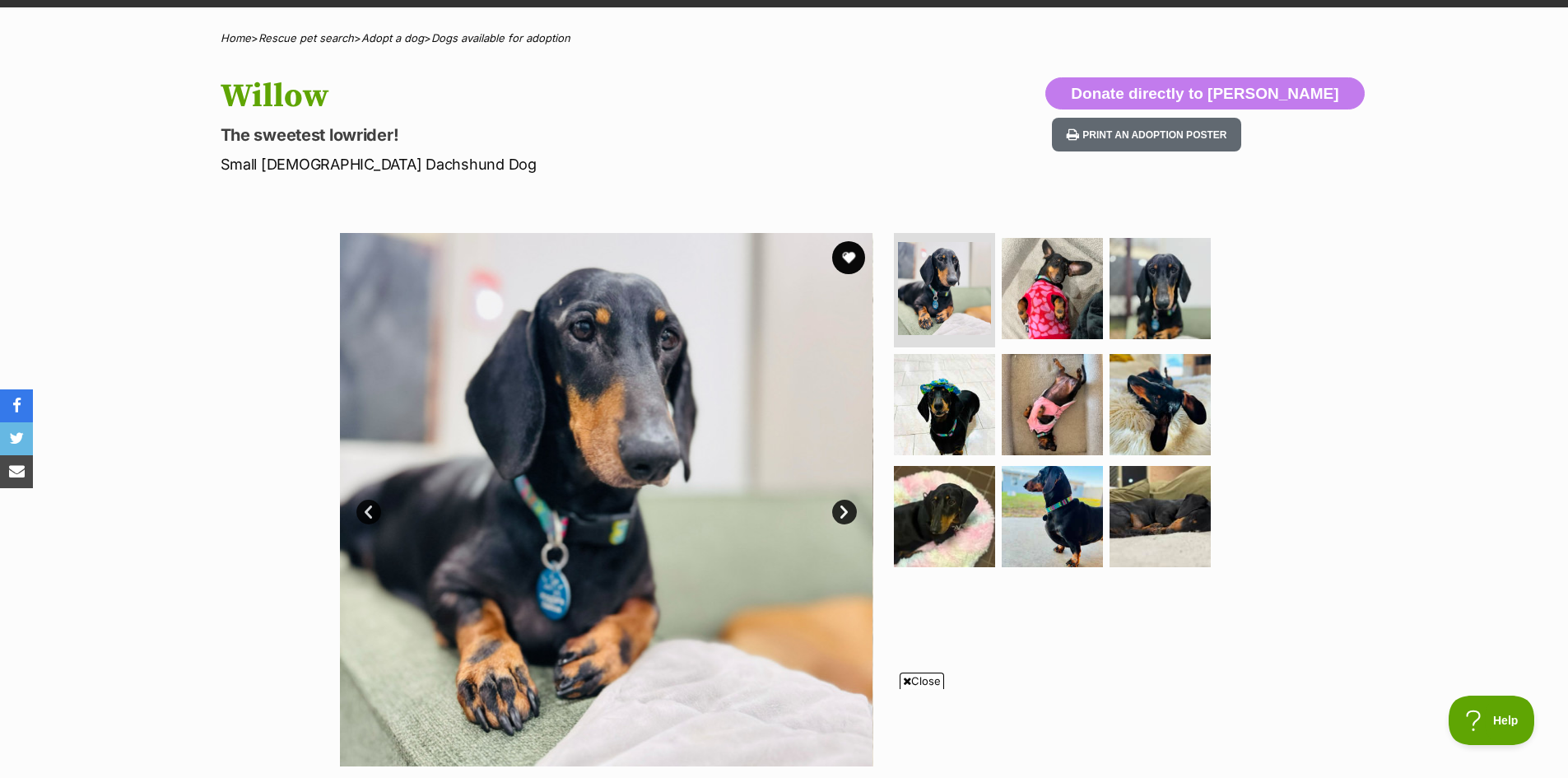
scroll to position [83, 0]
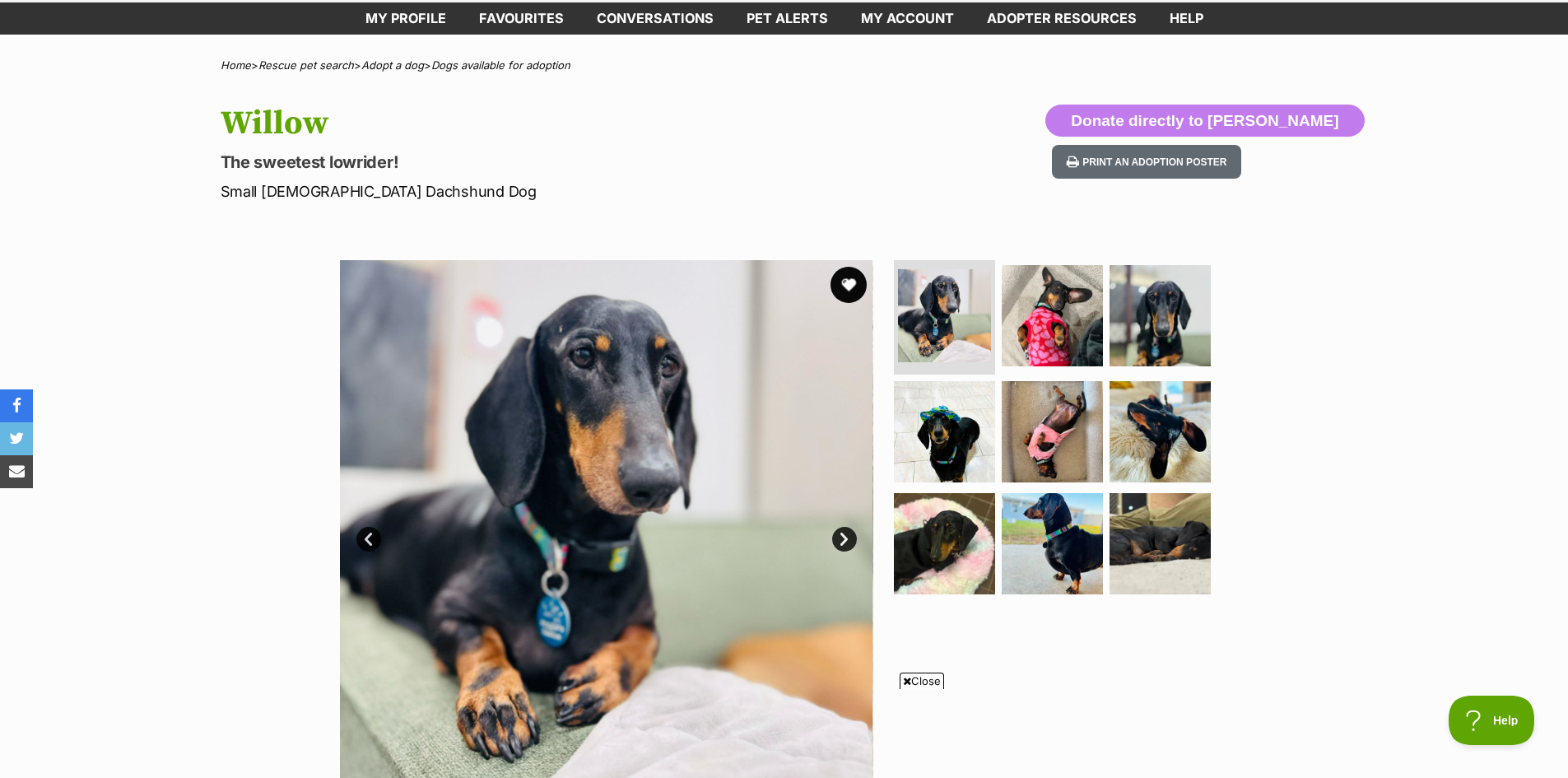
click at [852, 281] on button "favourite" at bounding box center [848, 285] width 36 height 36
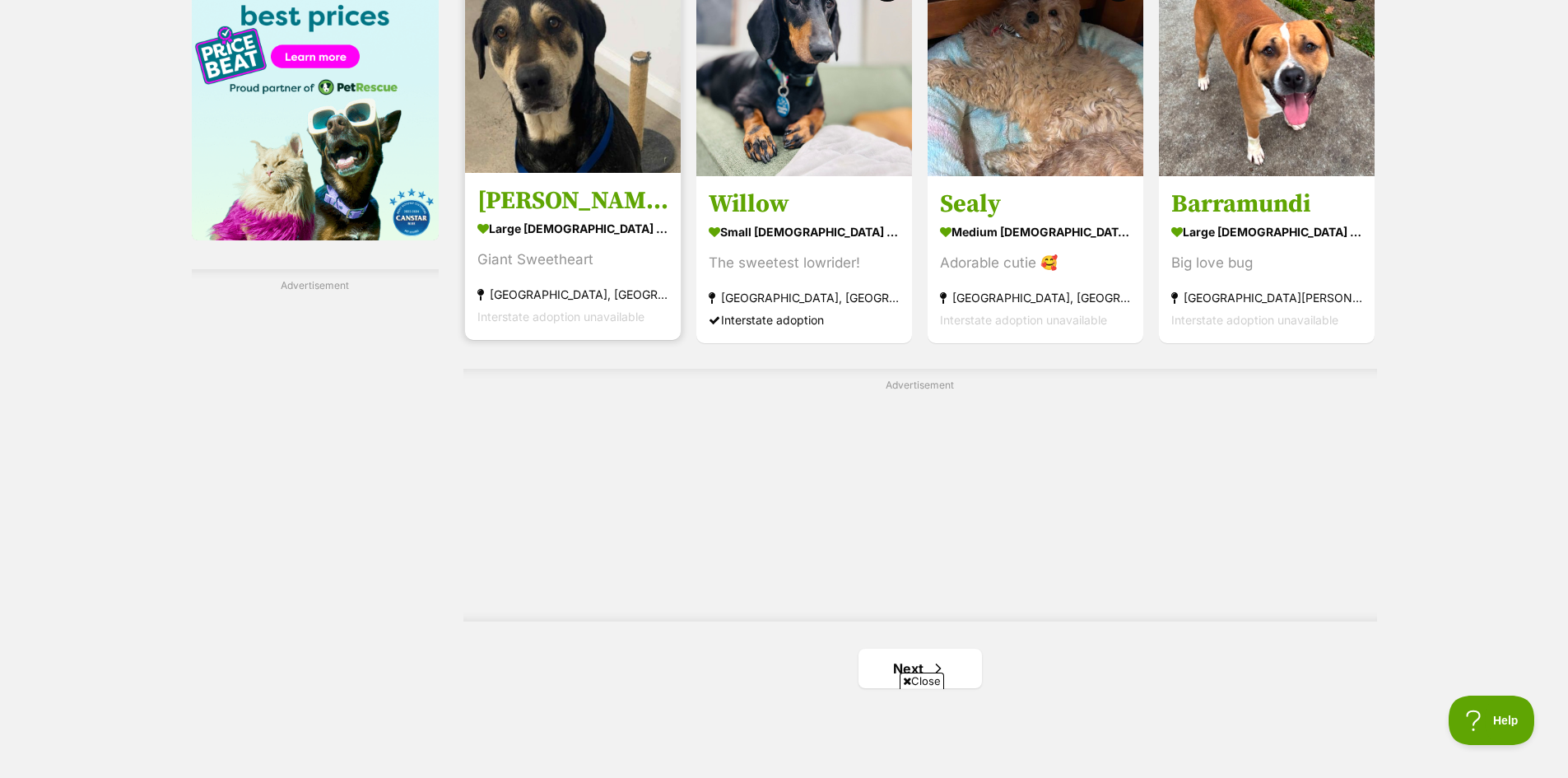
scroll to position [2635, 0]
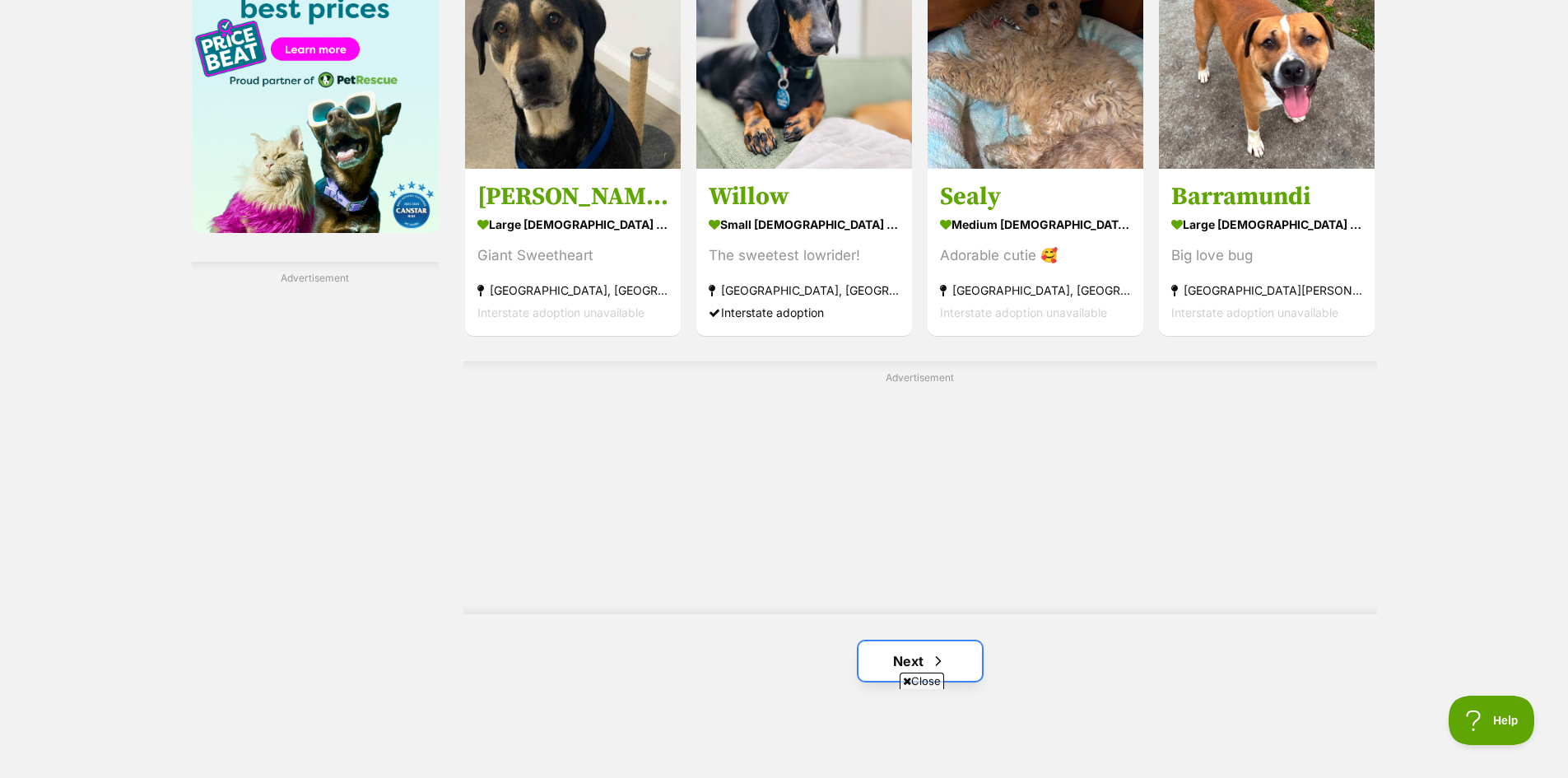
click at [912, 641] on link "Next" at bounding box center [921, 661] width 124 height 40
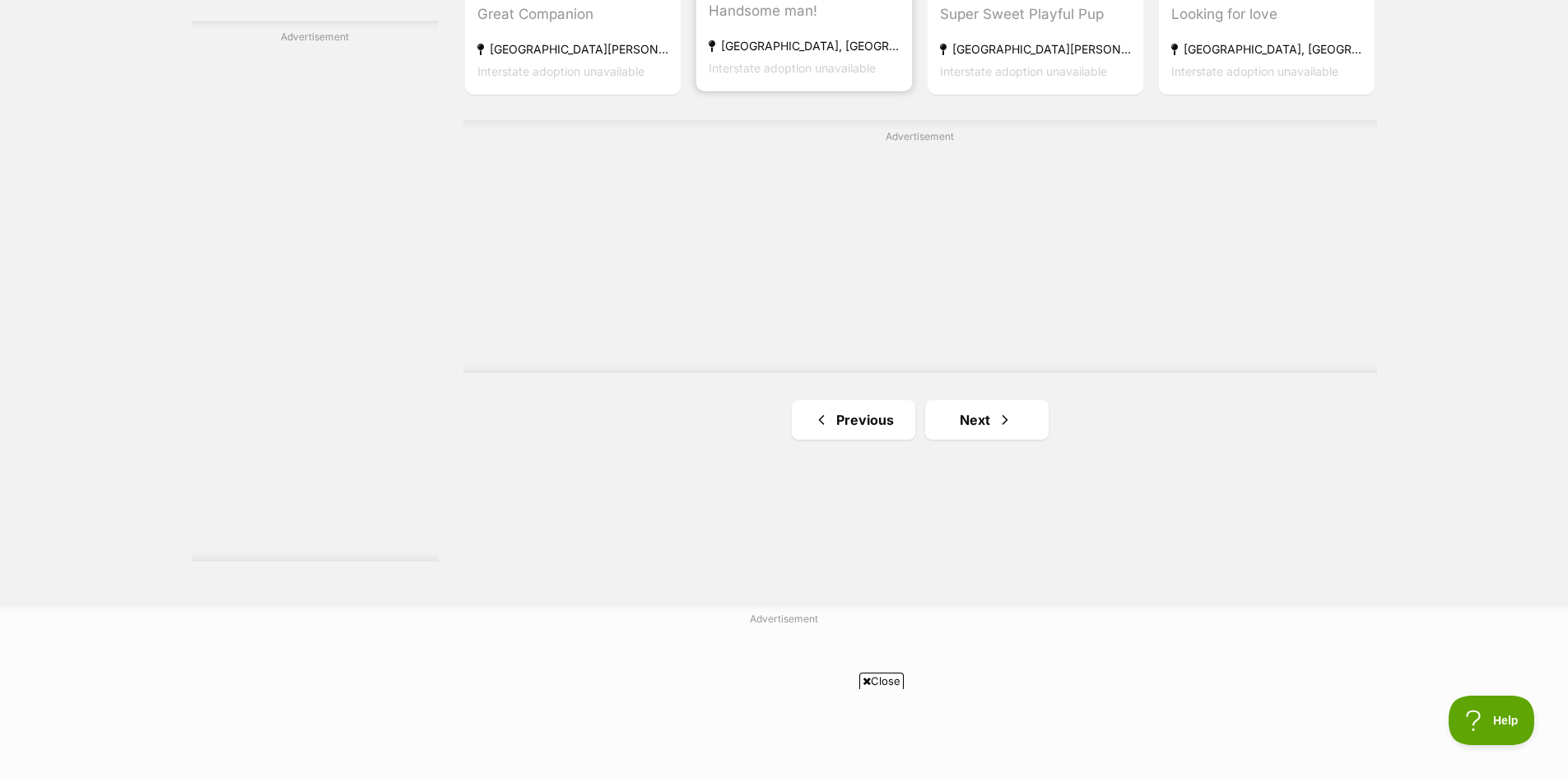
scroll to position [2882, 0]
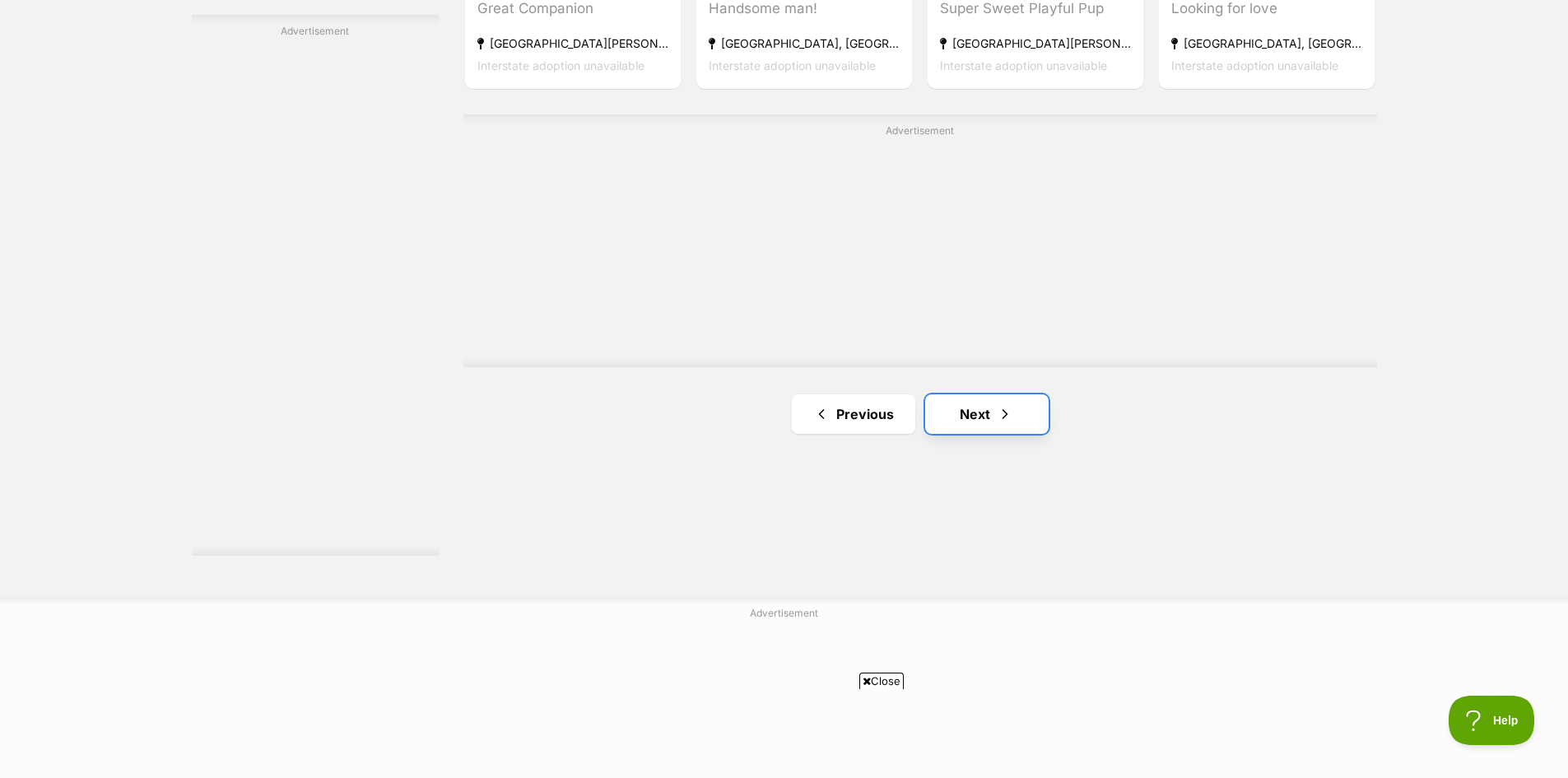
click at [979, 419] on link "Next" at bounding box center [987, 414] width 124 height 40
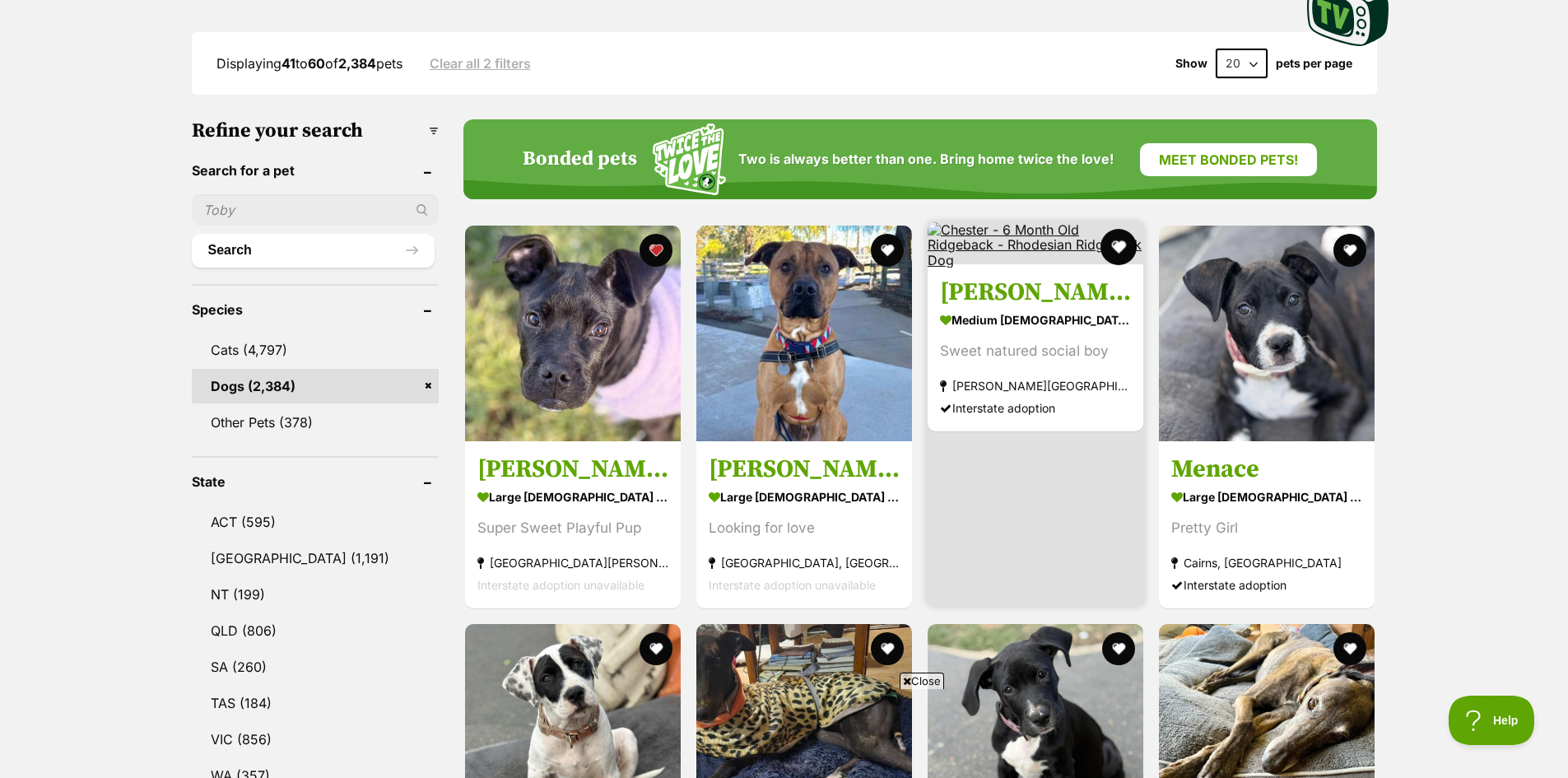
click at [1119, 248] on button "favourite" at bounding box center [1118, 247] width 36 height 36
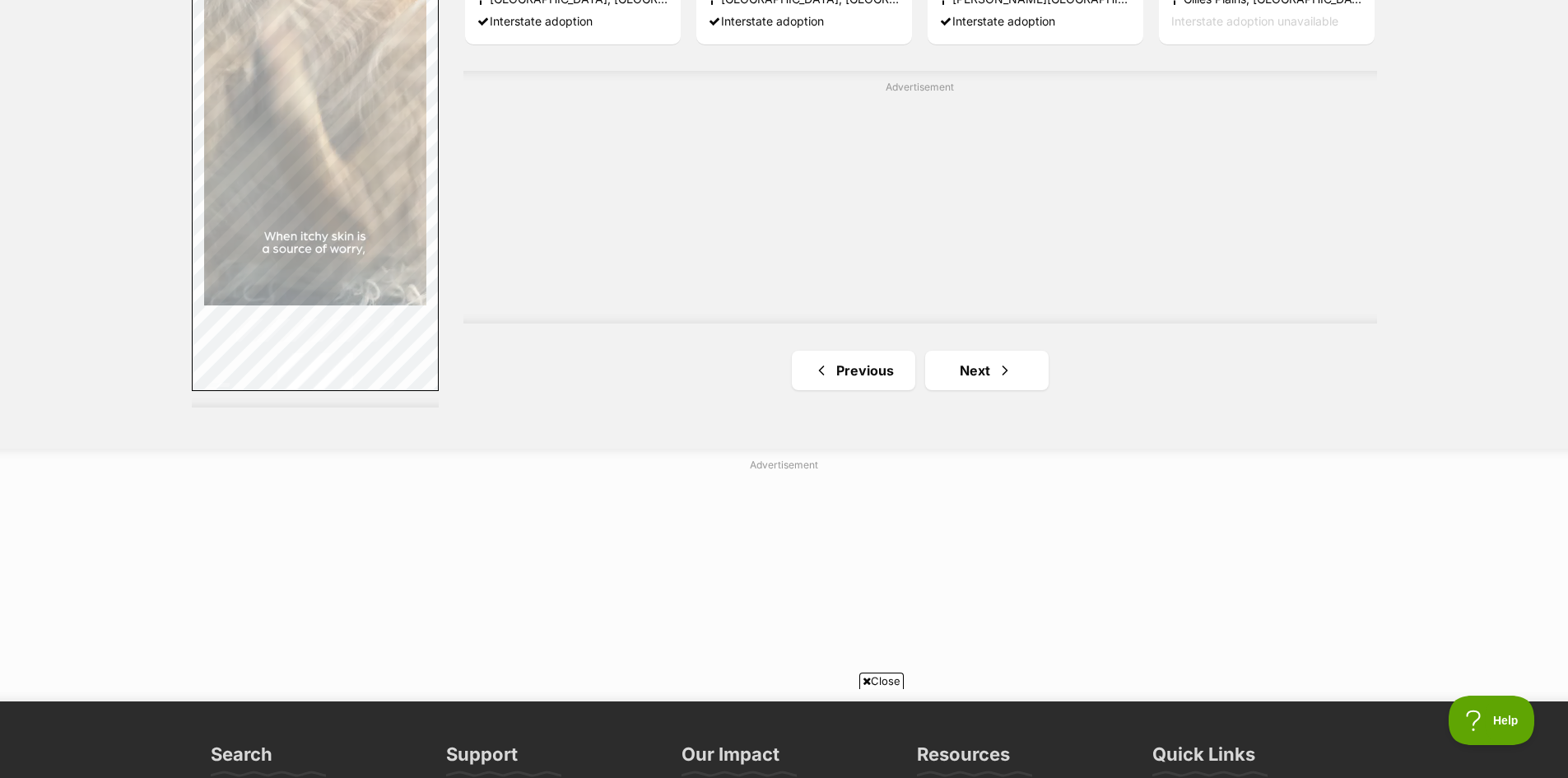
scroll to position [3128, 0]
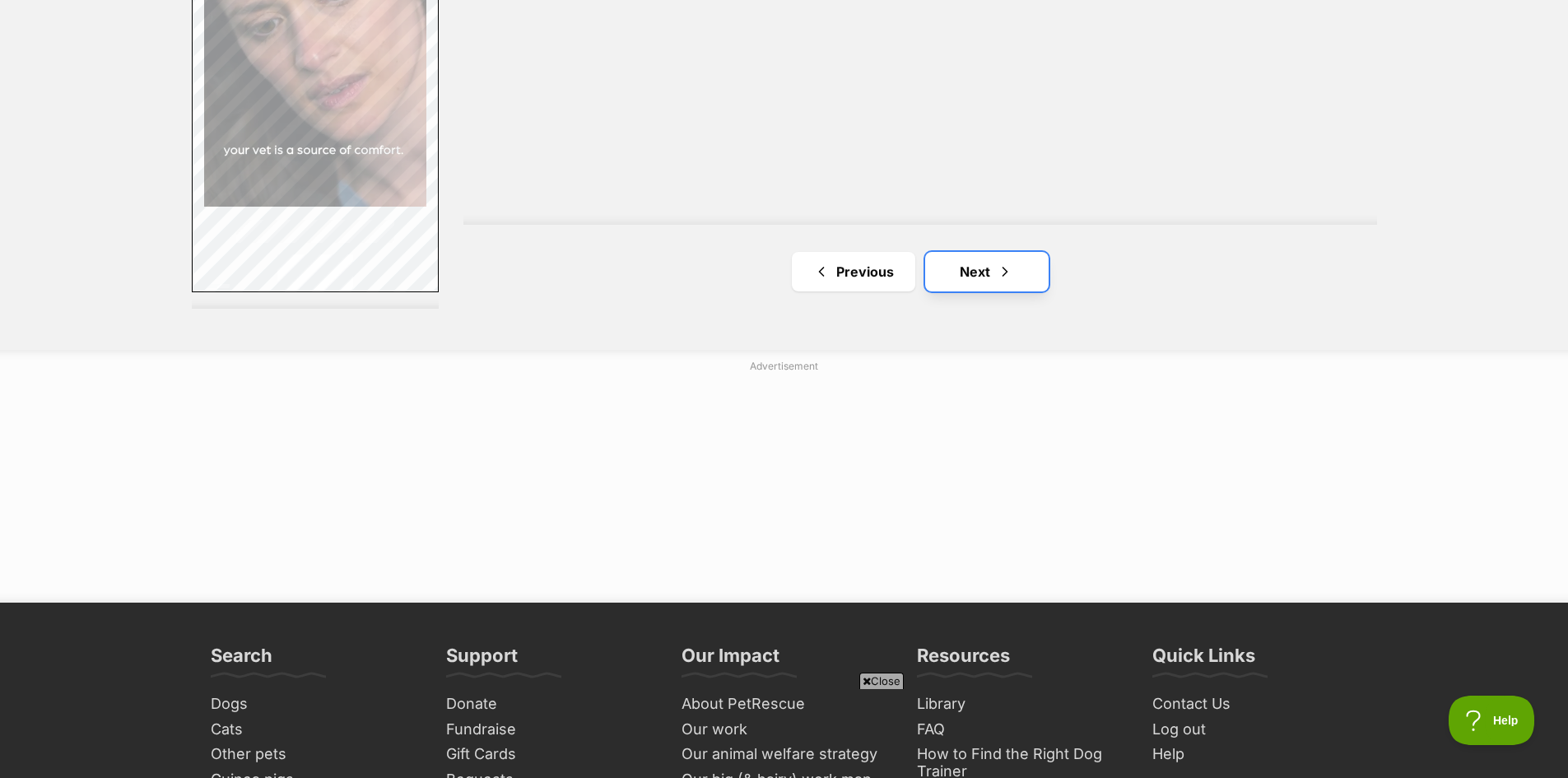
click at [977, 273] on link "Next" at bounding box center [987, 272] width 124 height 40
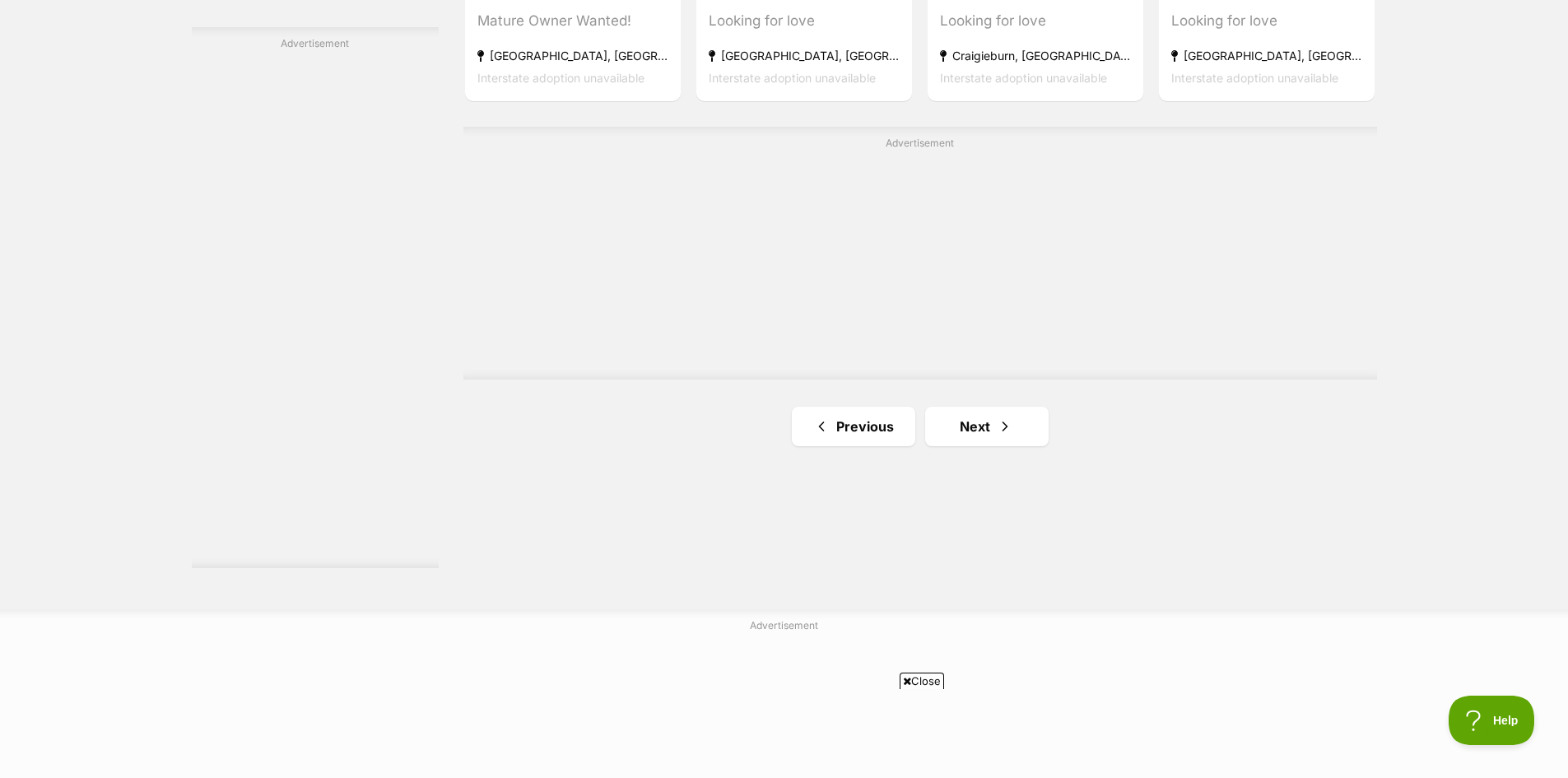
scroll to position [2964, 0]
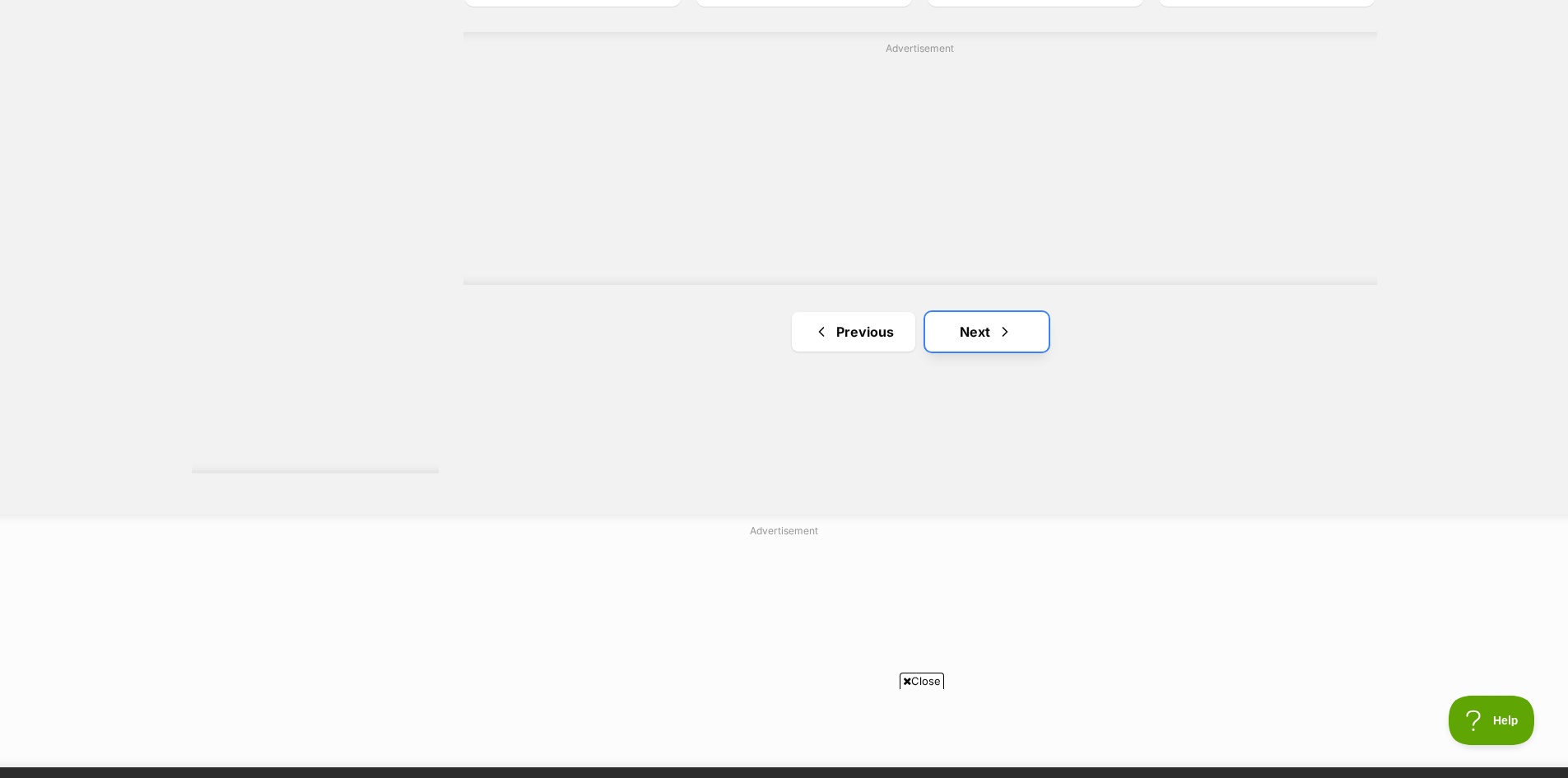
click at [986, 336] on link "Next" at bounding box center [987, 332] width 124 height 40
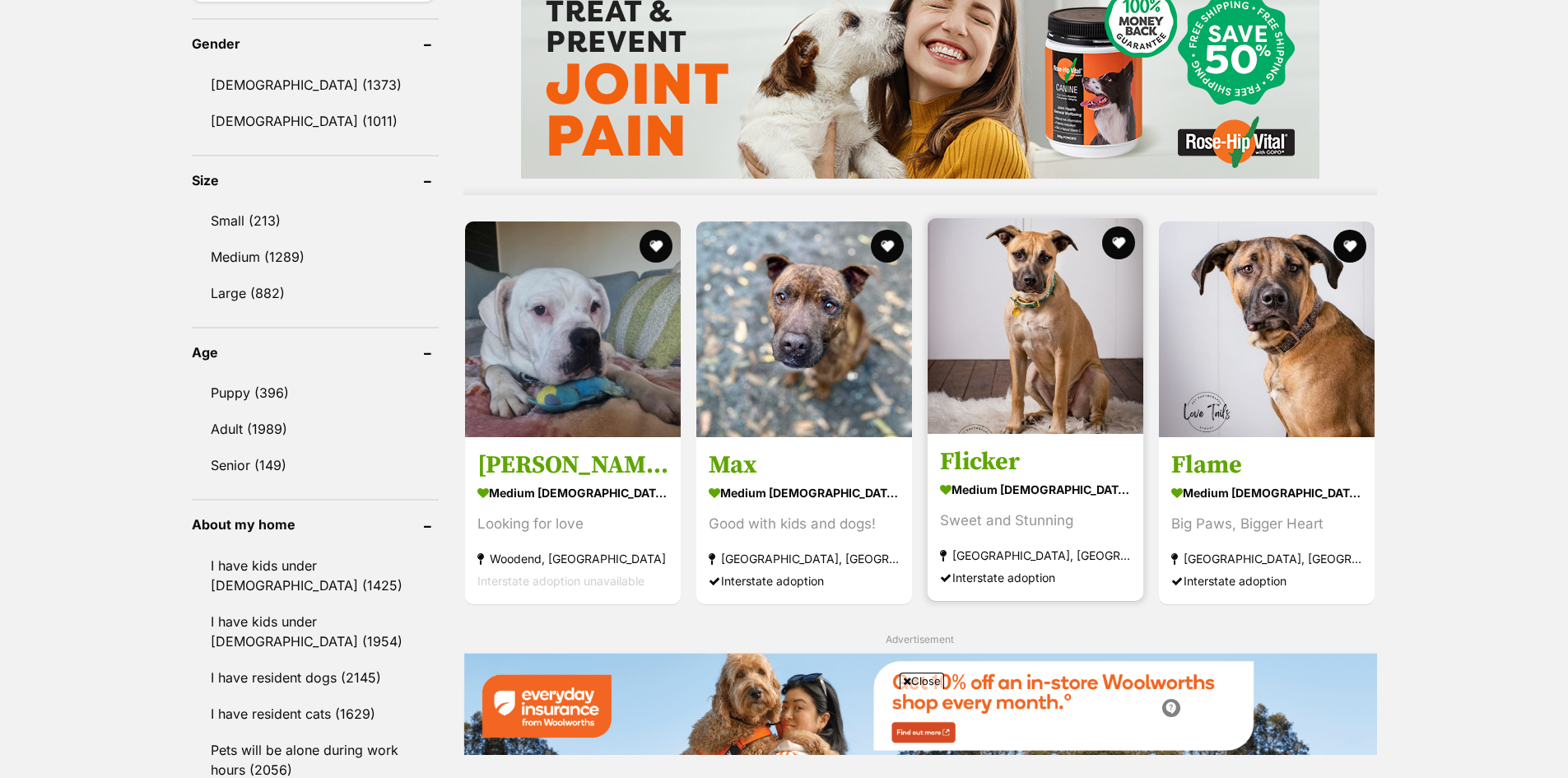
scroll to position [1400, 0]
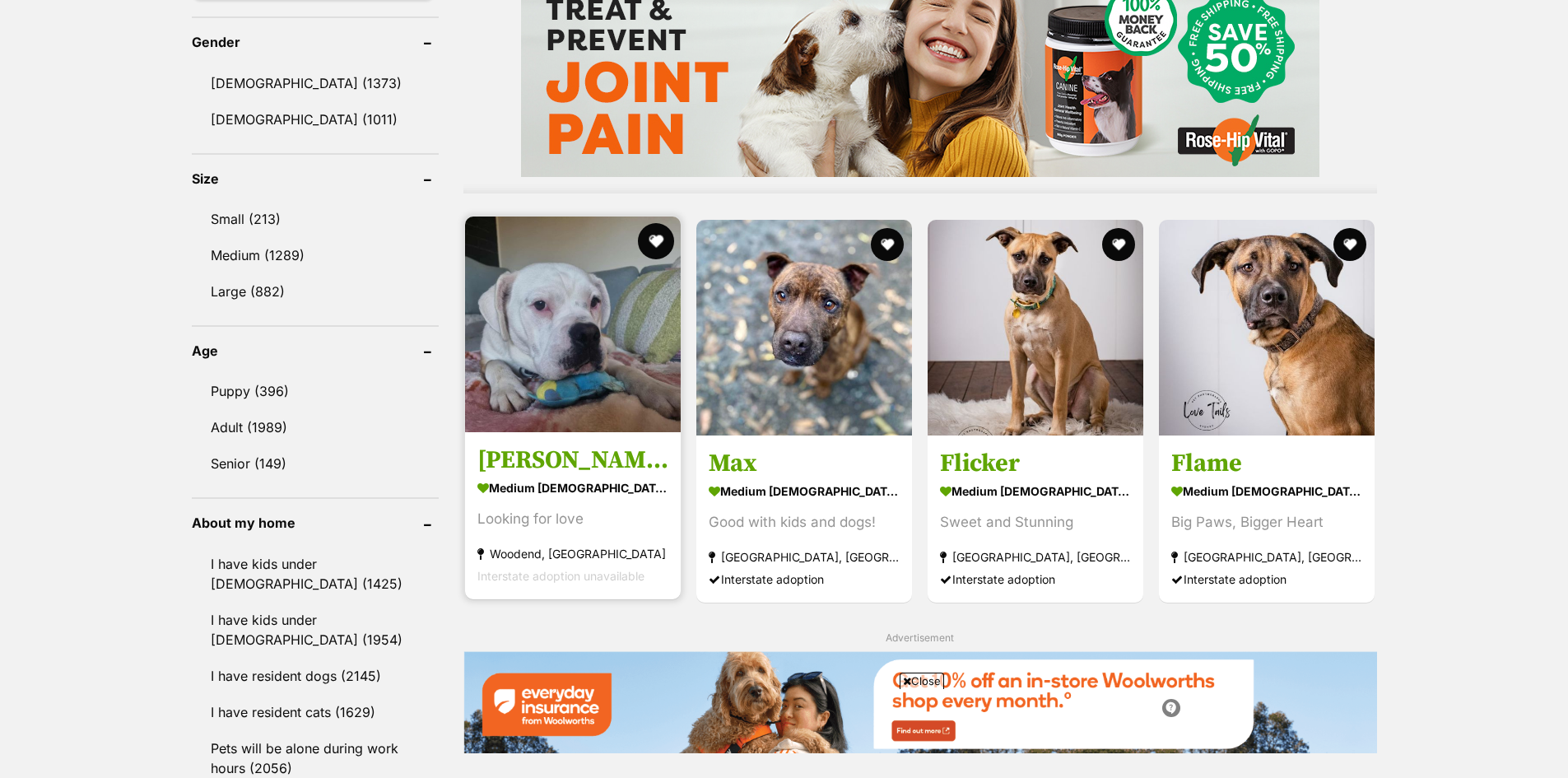
click at [658, 244] on button "favourite" at bounding box center [656, 242] width 36 height 36
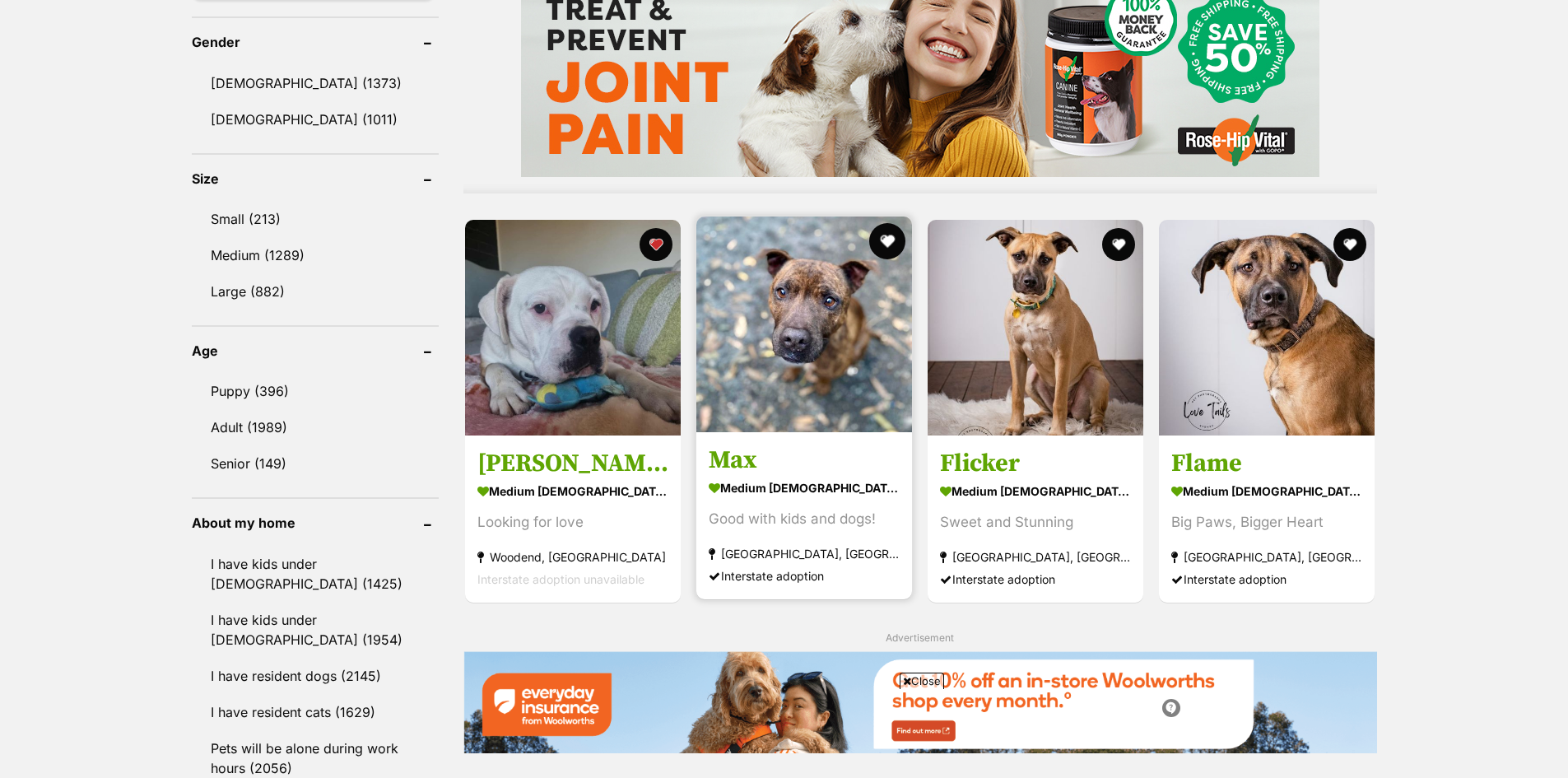
click at [885, 239] on button "favourite" at bounding box center [887, 242] width 36 height 36
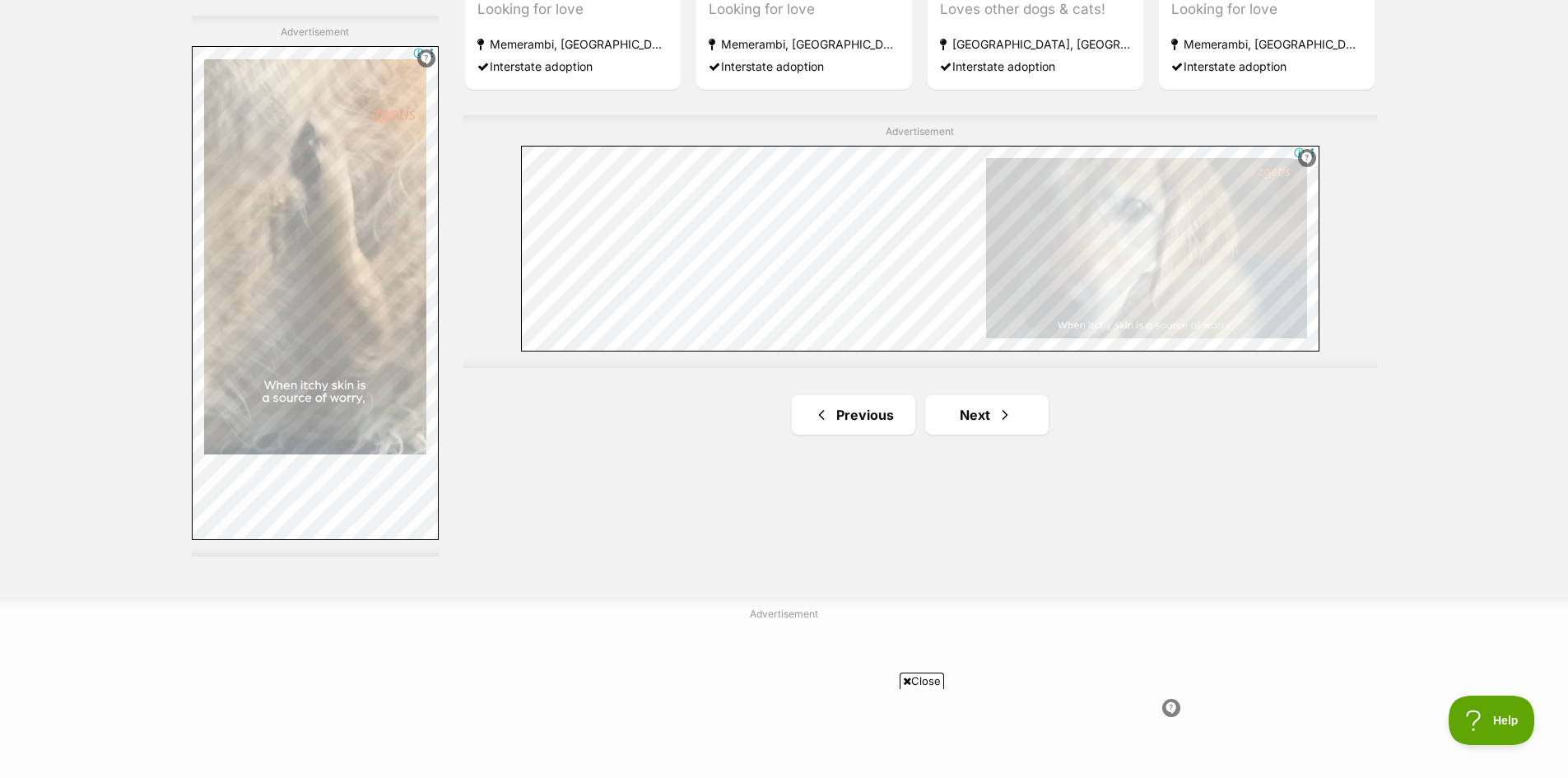
scroll to position [2882, 0]
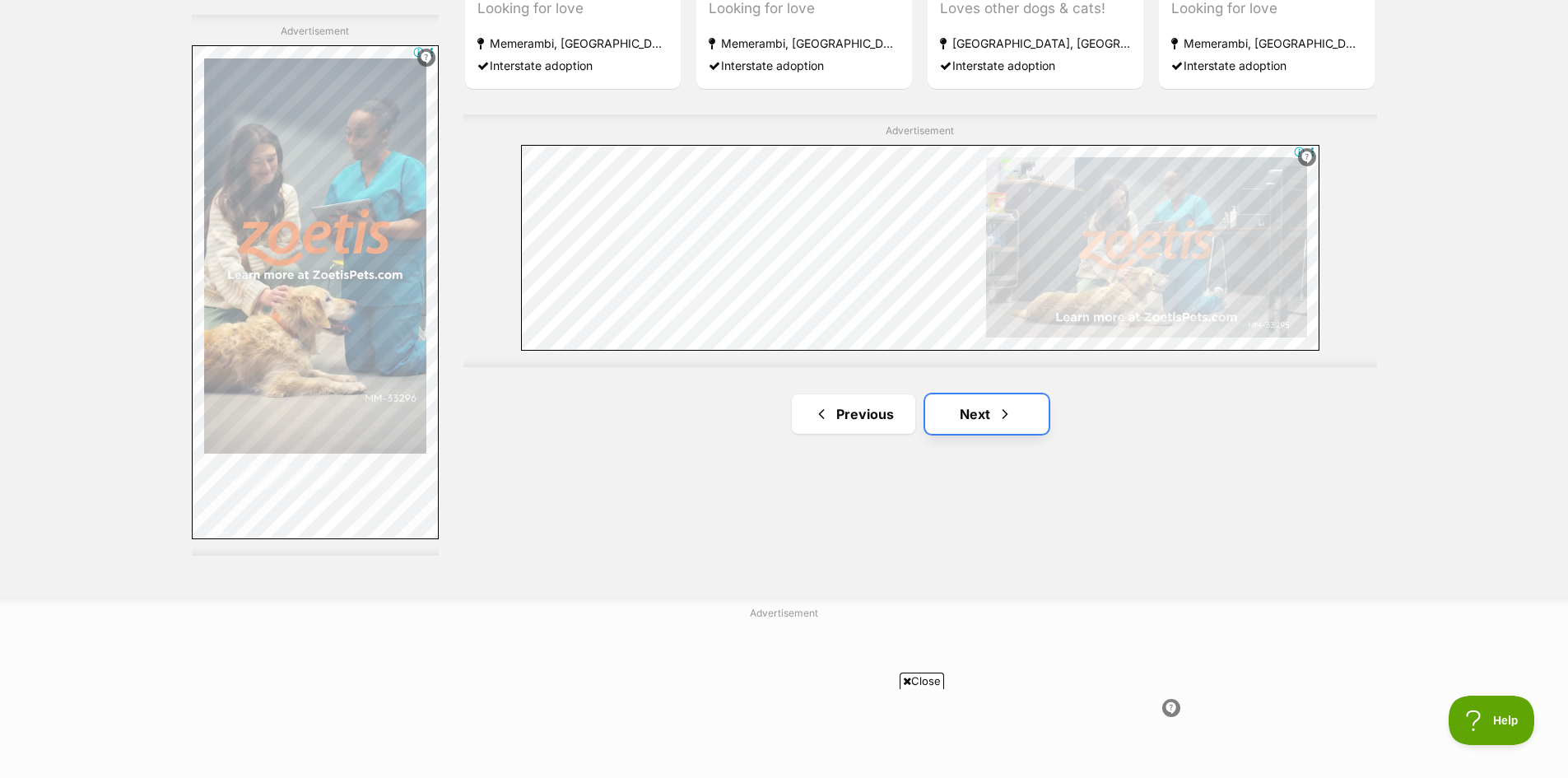
click at [983, 420] on link "Next" at bounding box center [987, 414] width 124 height 40
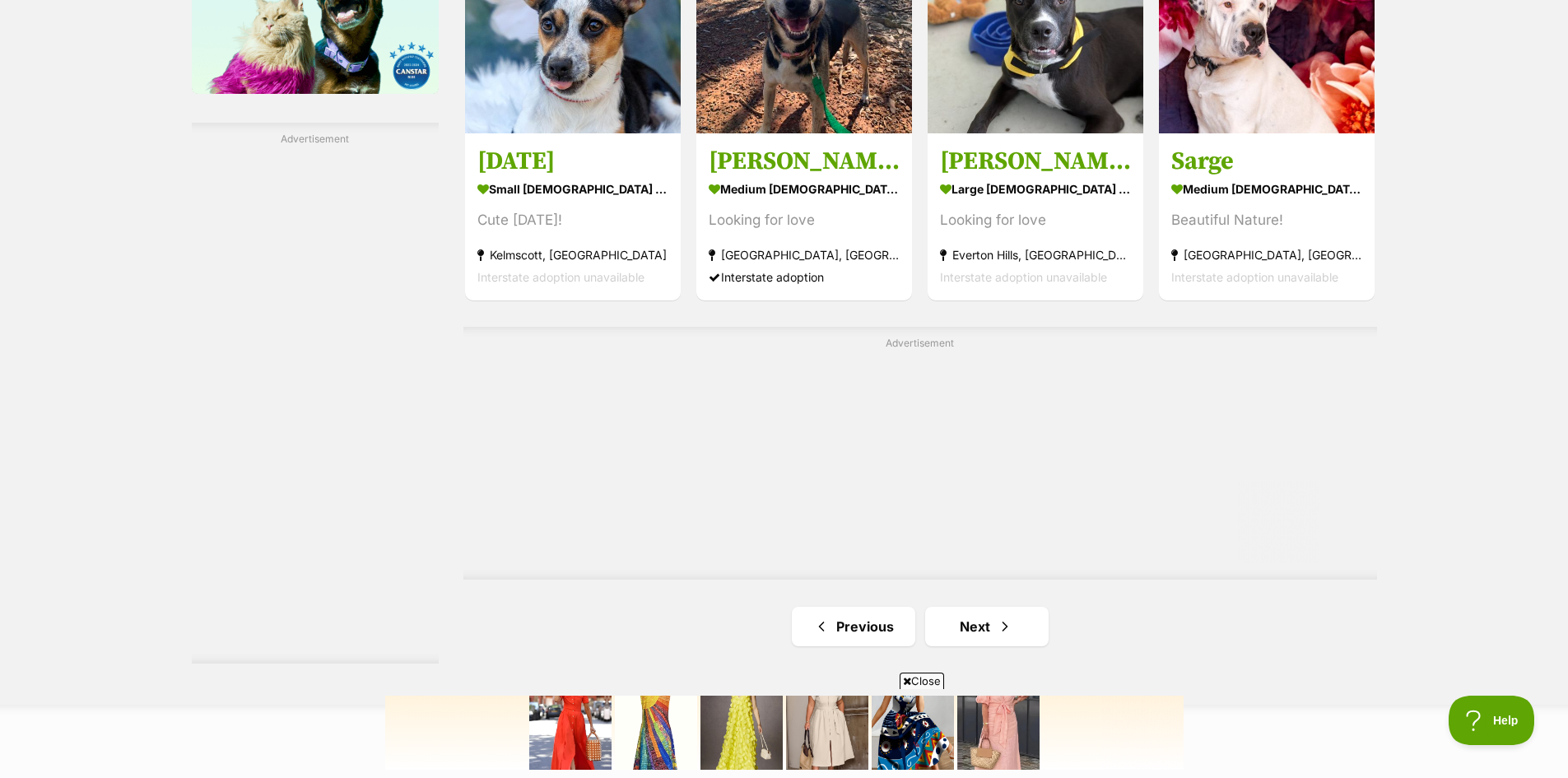
scroll to position [2799, 0]
